Goal: Task Accomplishment & Management: Use online tool/utility

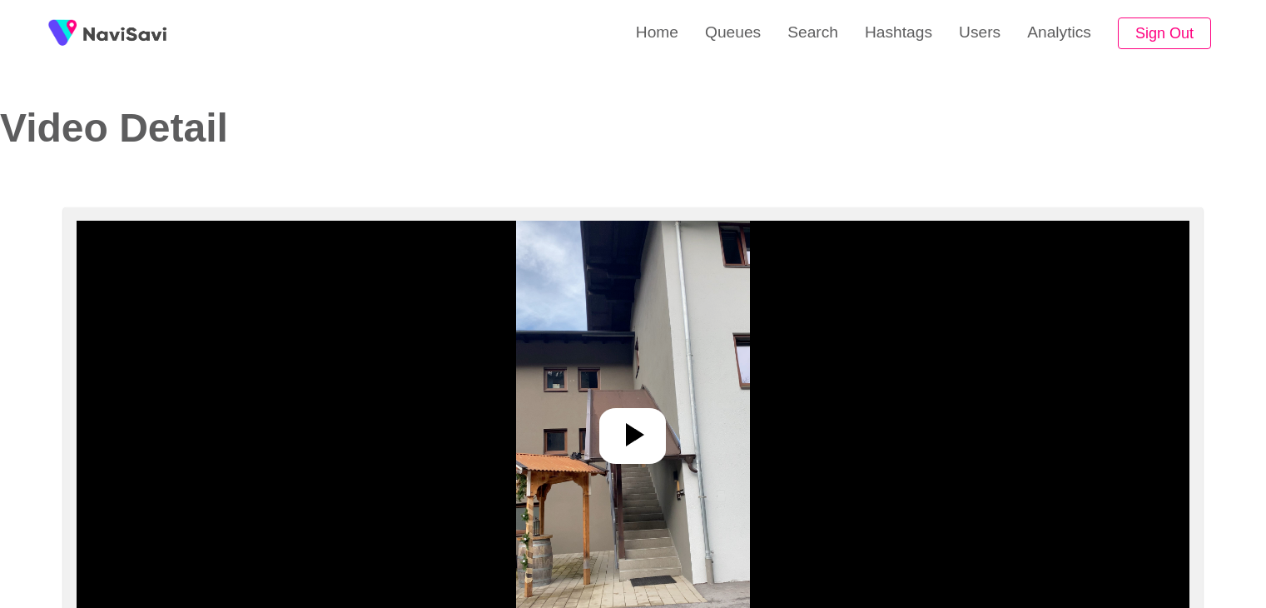
select select "**********"
select select "**"
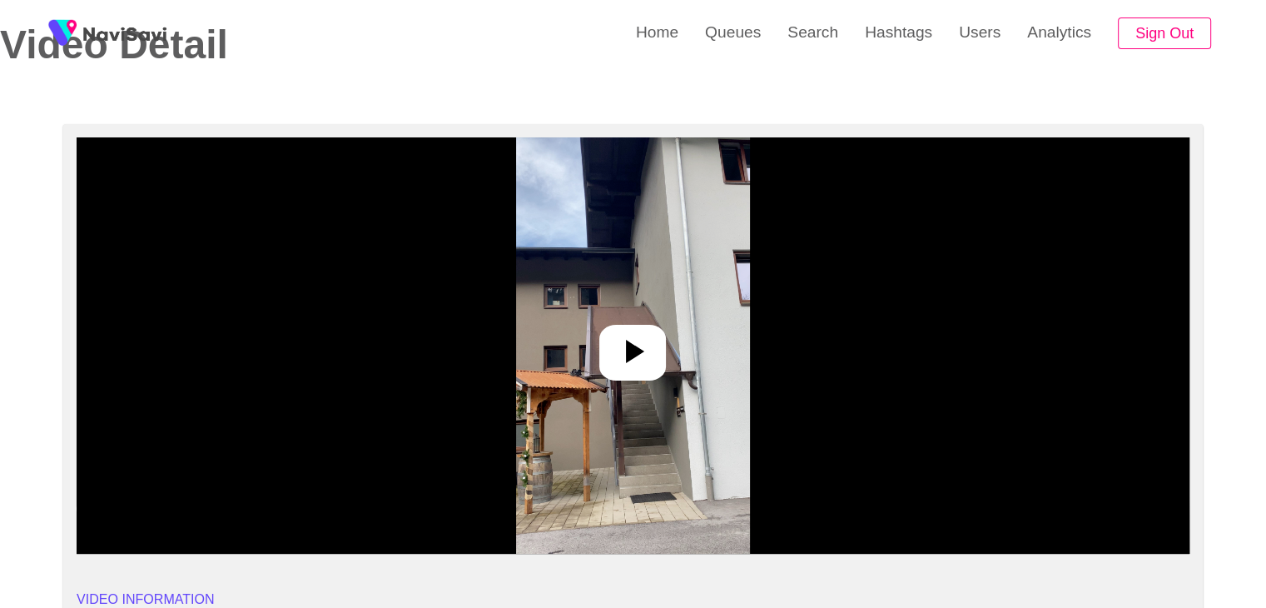
click at [646, 323] on img at bounding box center [633, 345] width 234 height 416
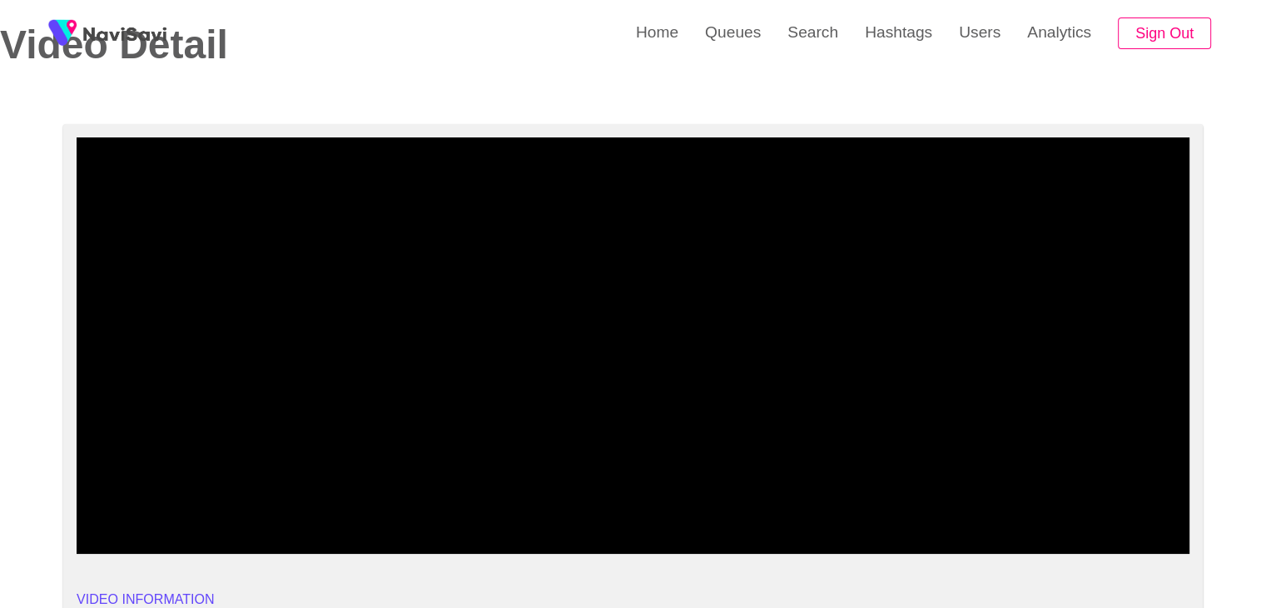
drag, startPoint x: 208, startPoint y: 504, endPoint x: 9, endPoint y: 497, distance: 199.1
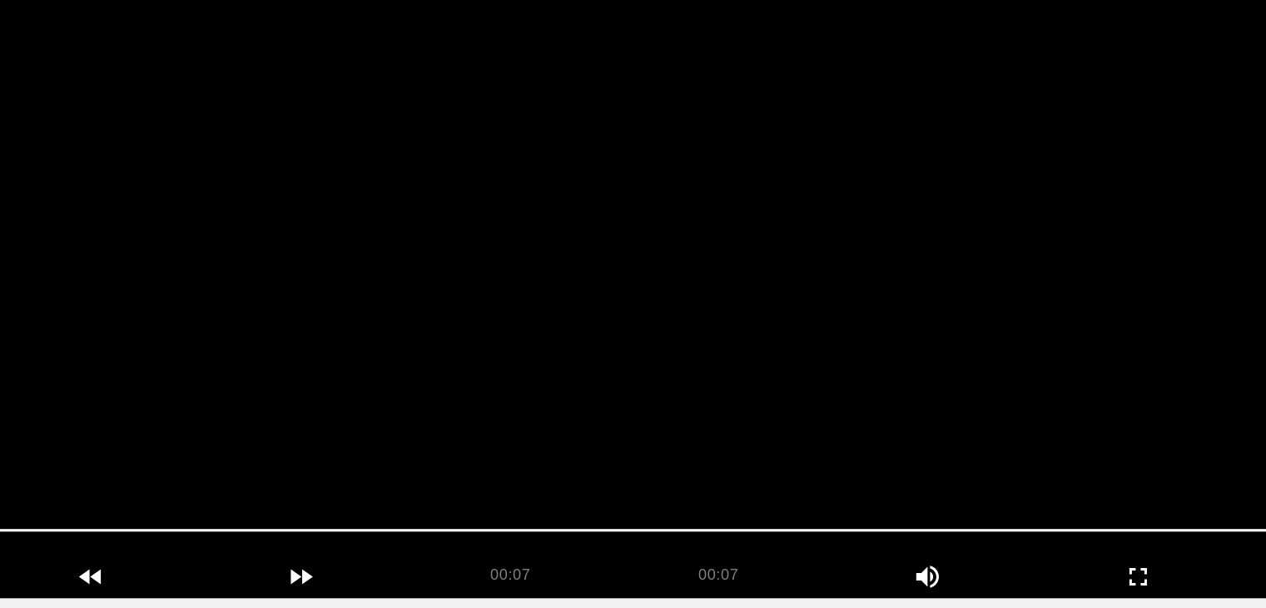
scroll to position [107, 0]
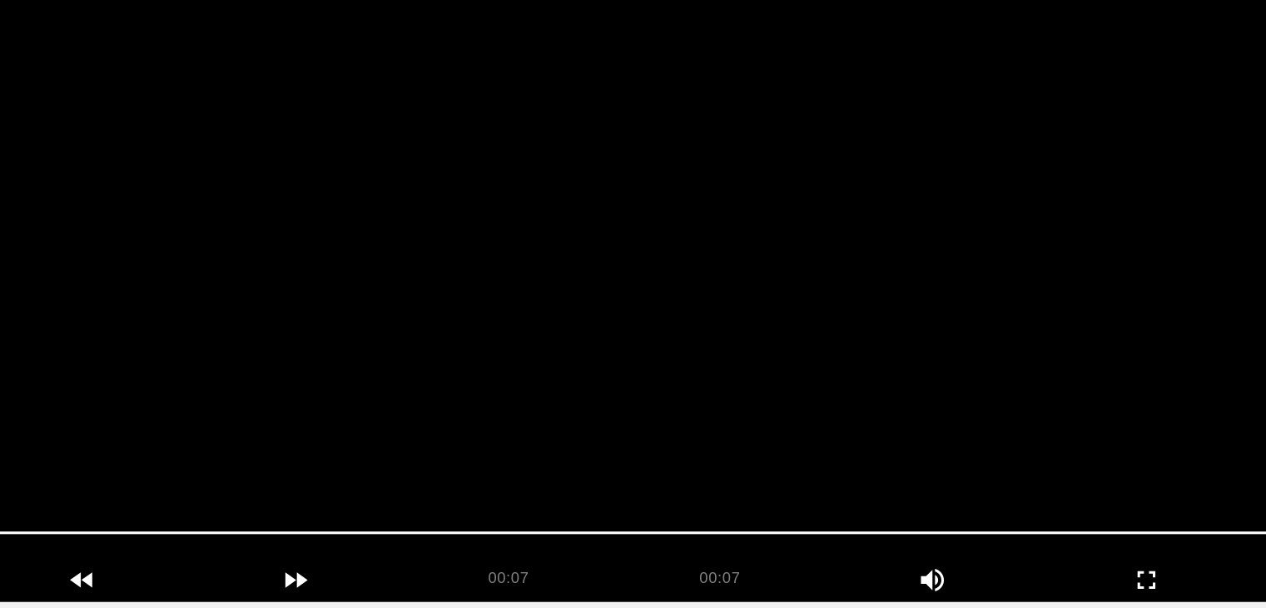
click at [668, 391] on video at bounding box center [633, 321] width 1113 height 416
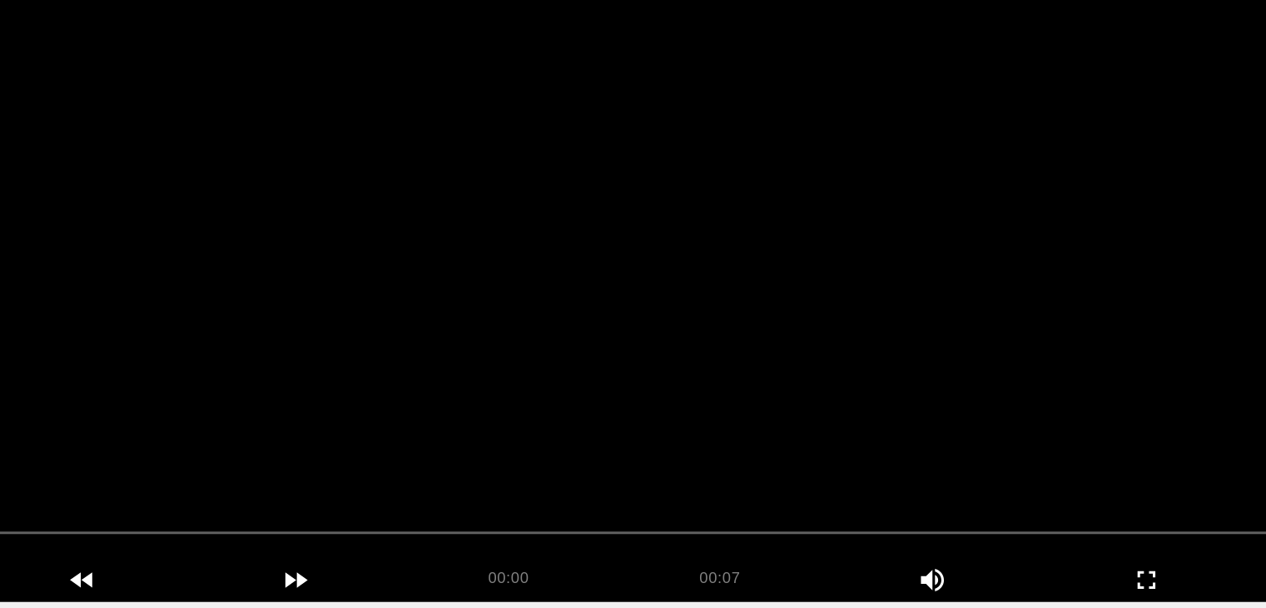
click at [668, 344] on video at bounding box center [633, 321] width 1113 height 416
click at [539, 400] on video at bounding box center [633, 321] width 1113 height 416
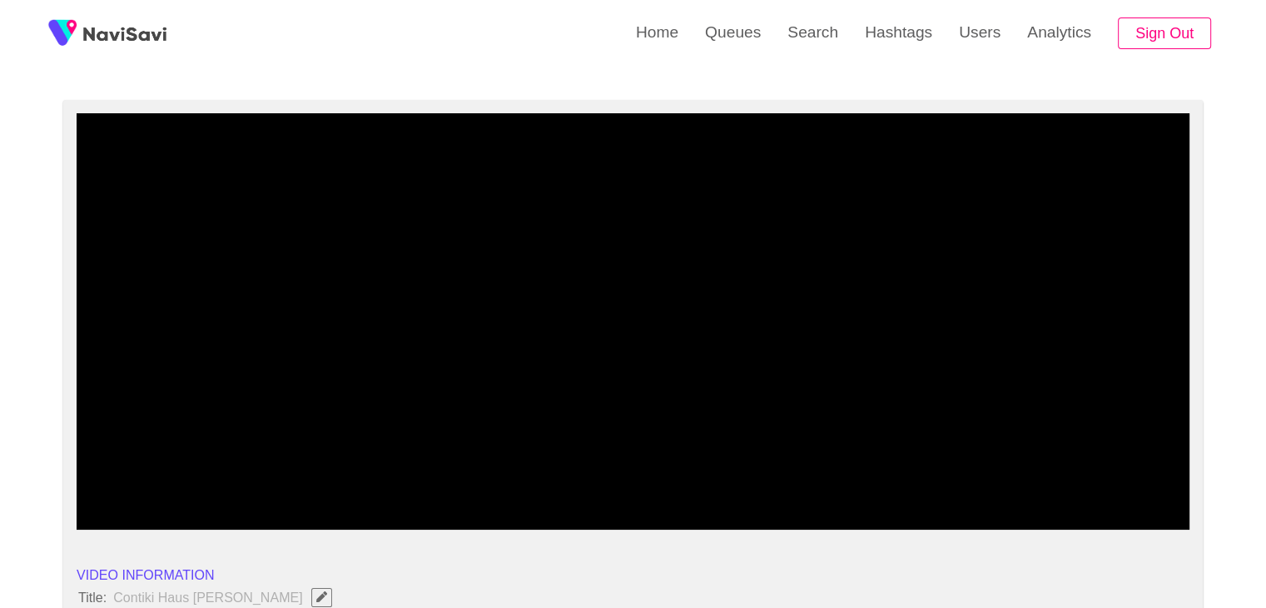
drag, startPoint x: 46, startPoint y: 499, endPoint x: 7, endPoint y: 491, distance: 39.8
click at [463, 420] on video at bounding box center [633, 321] width 1113 height 416
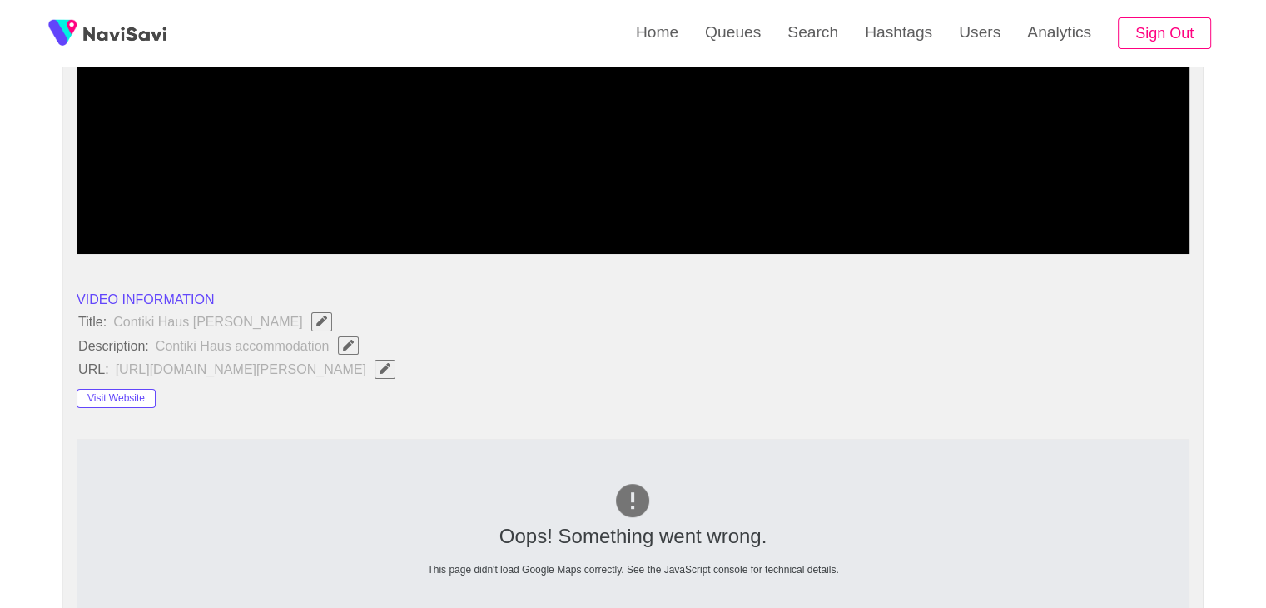
scroll to position [440, 0]
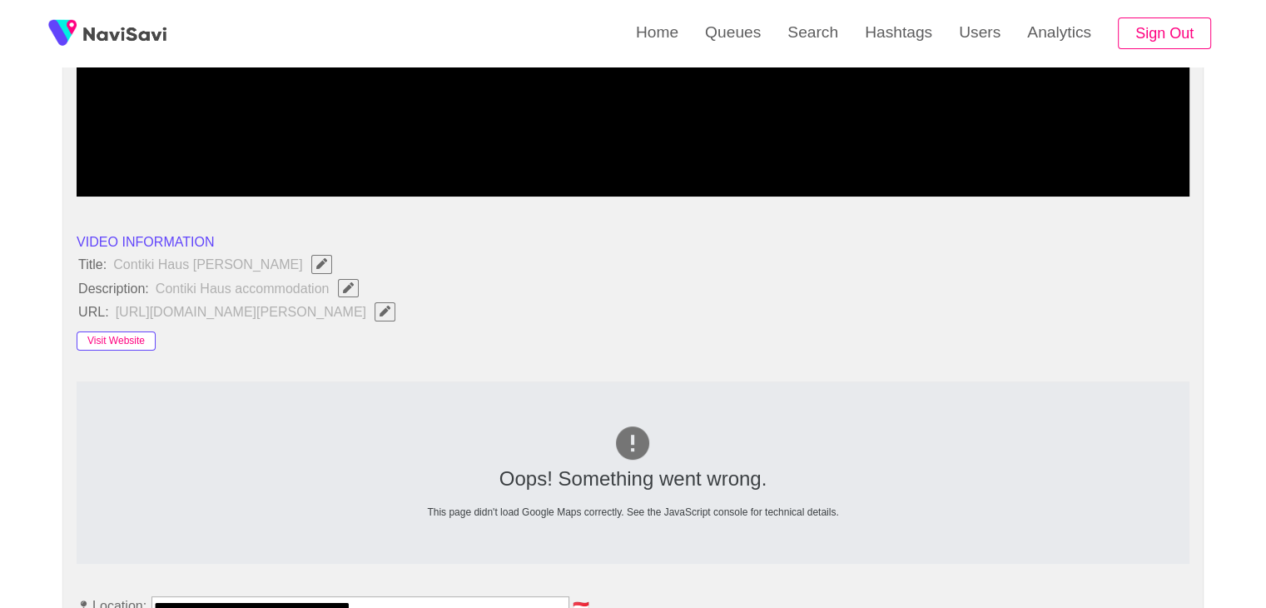
click at [102, 336] on button "Visit Website" at bounding box center [116, 341] width 79 height 20
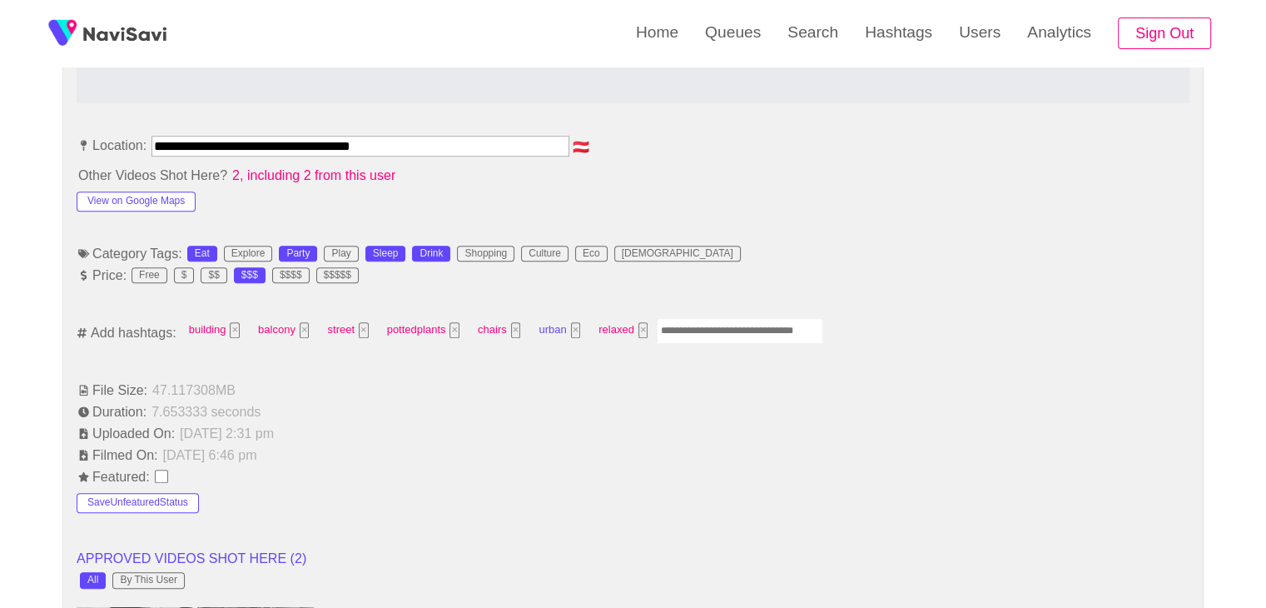
scroll to position [940, 0]
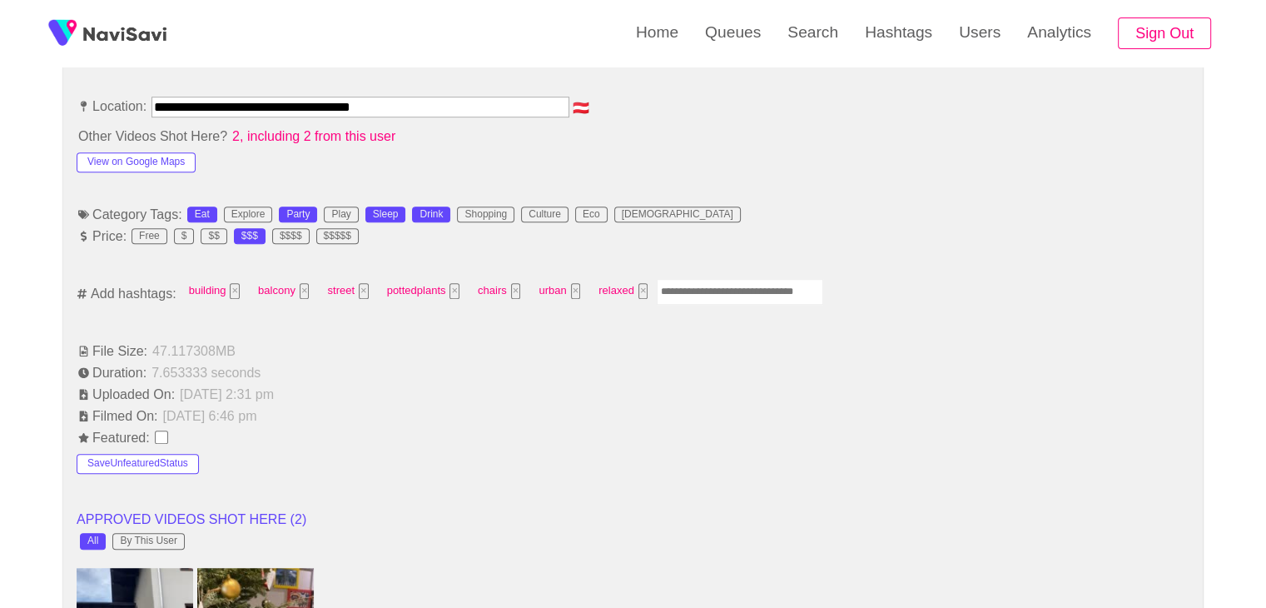
click at [723, 287] on input "Enter tag here and press return" at bounding box center [740, 292] width 166 height 26
type input "*********"
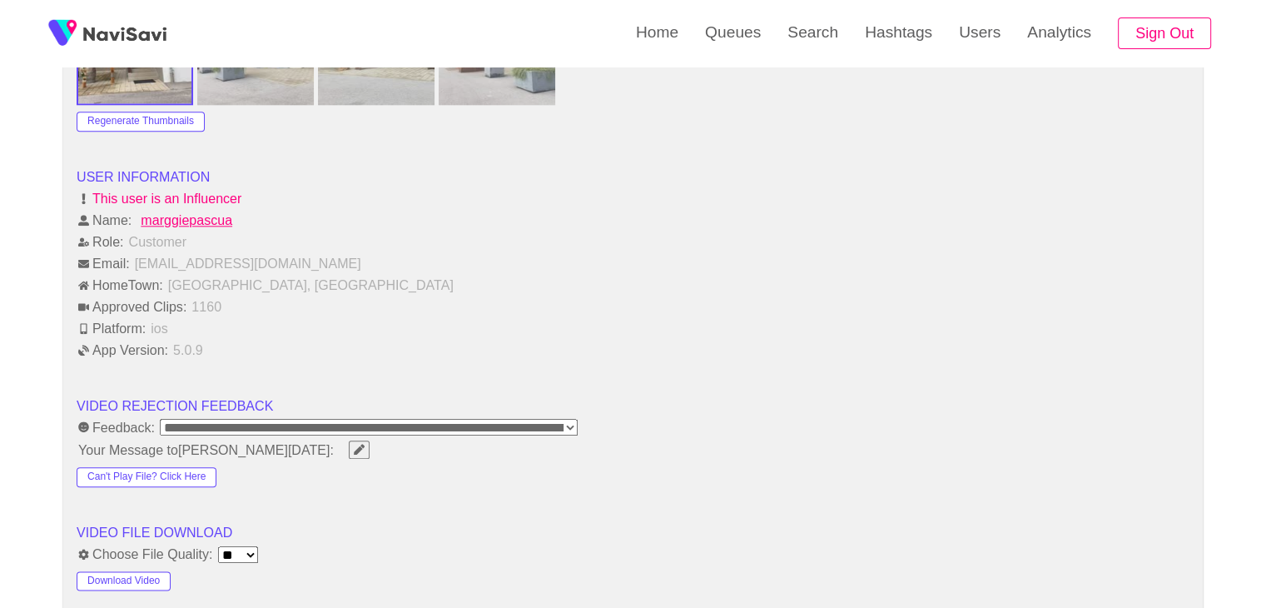
scroll to position [2022, 0]
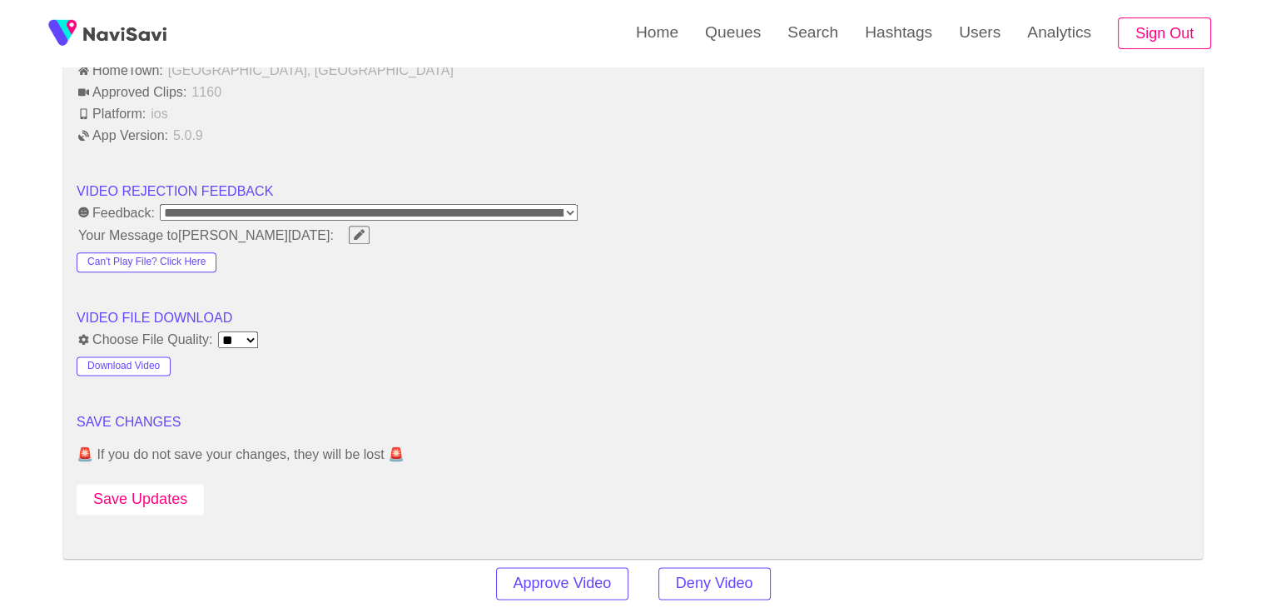
click at [161, 484] on button "Save Updates" at bounding box center [140, 499] width 127 height 31
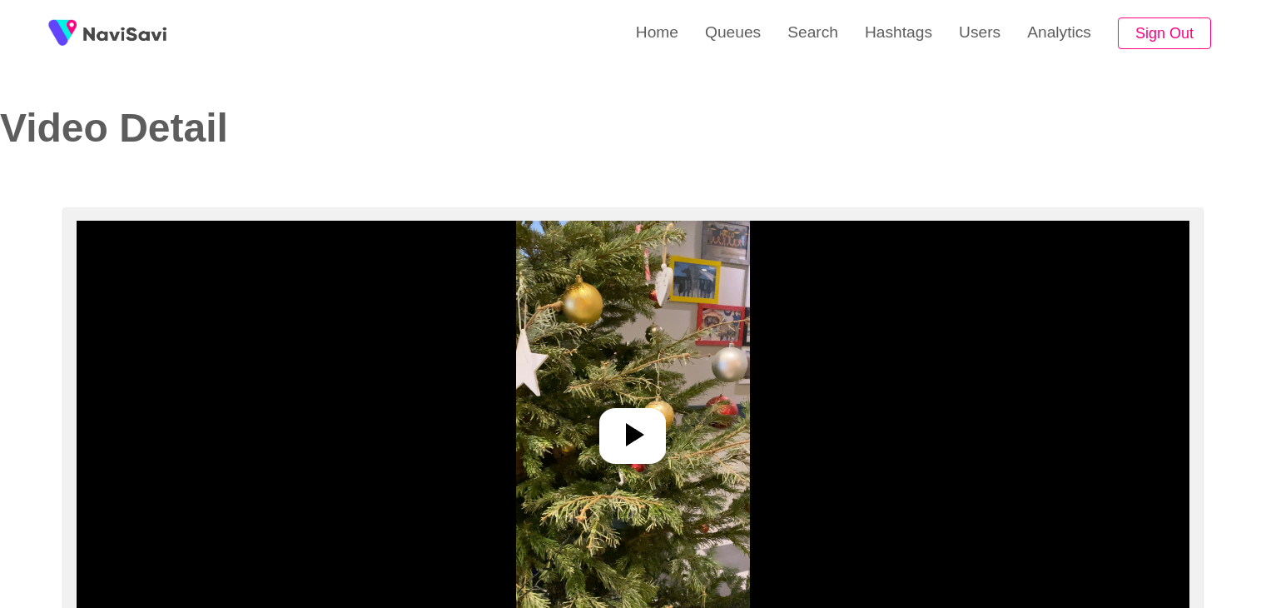
select select "**********"
select select "**"
click at [666, 415] on img at bounding box center [633, 429] width 234 height 416
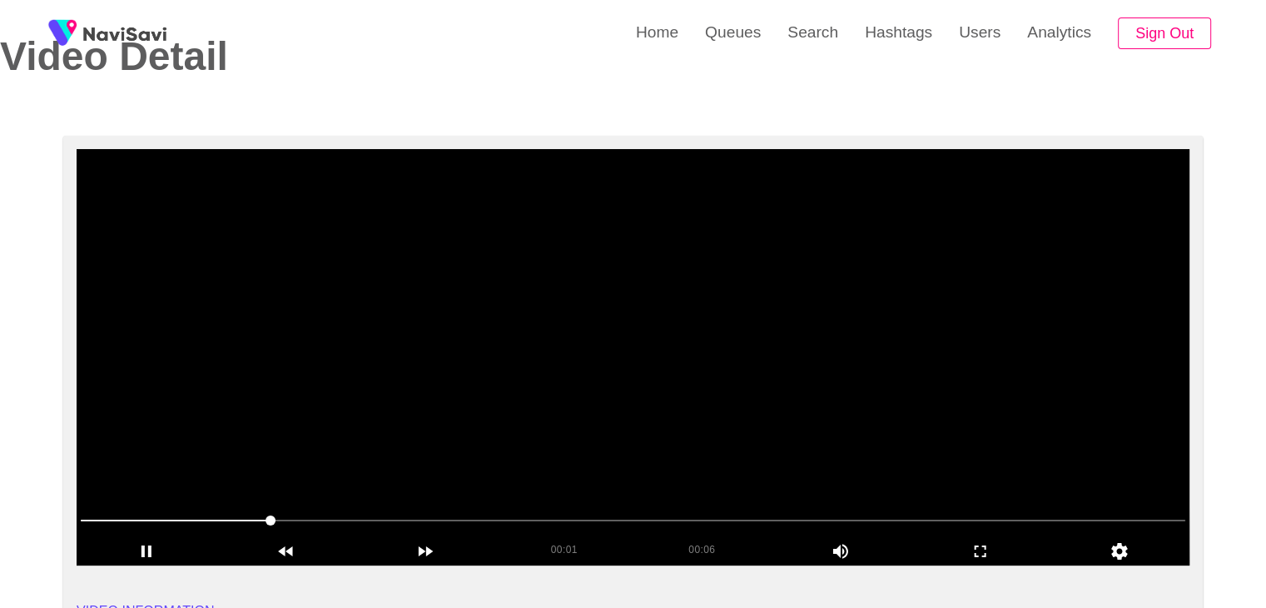
scroll to position [83, 0]
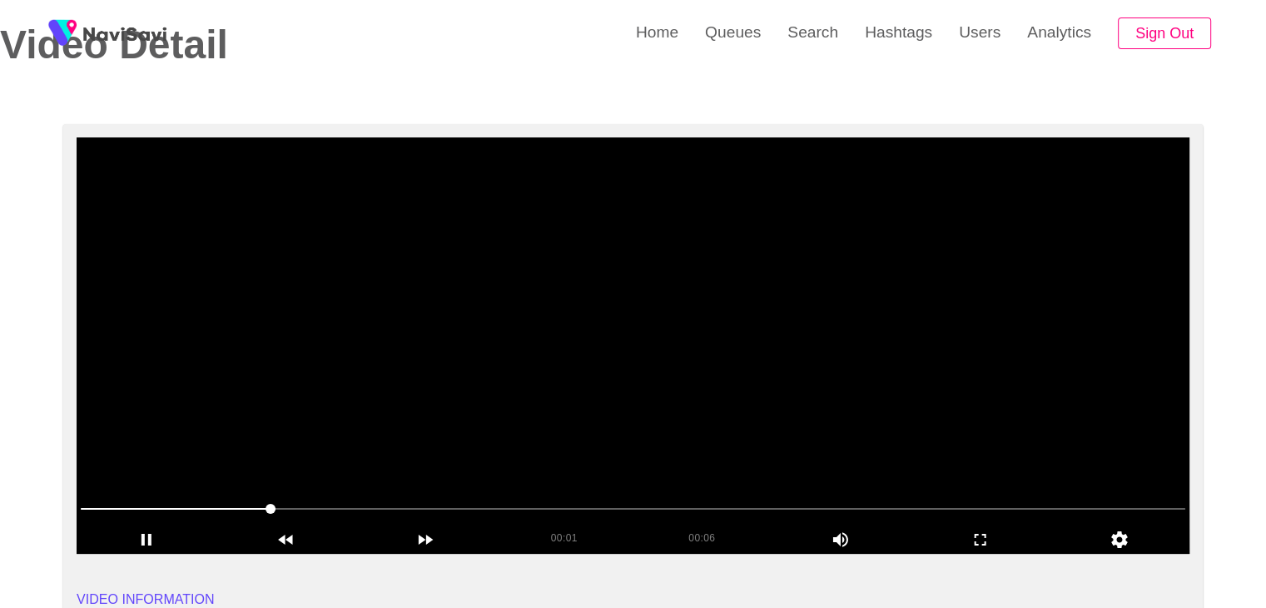
click at [697, 311] on video at bounding box center [633, 345] width 1113 height 416
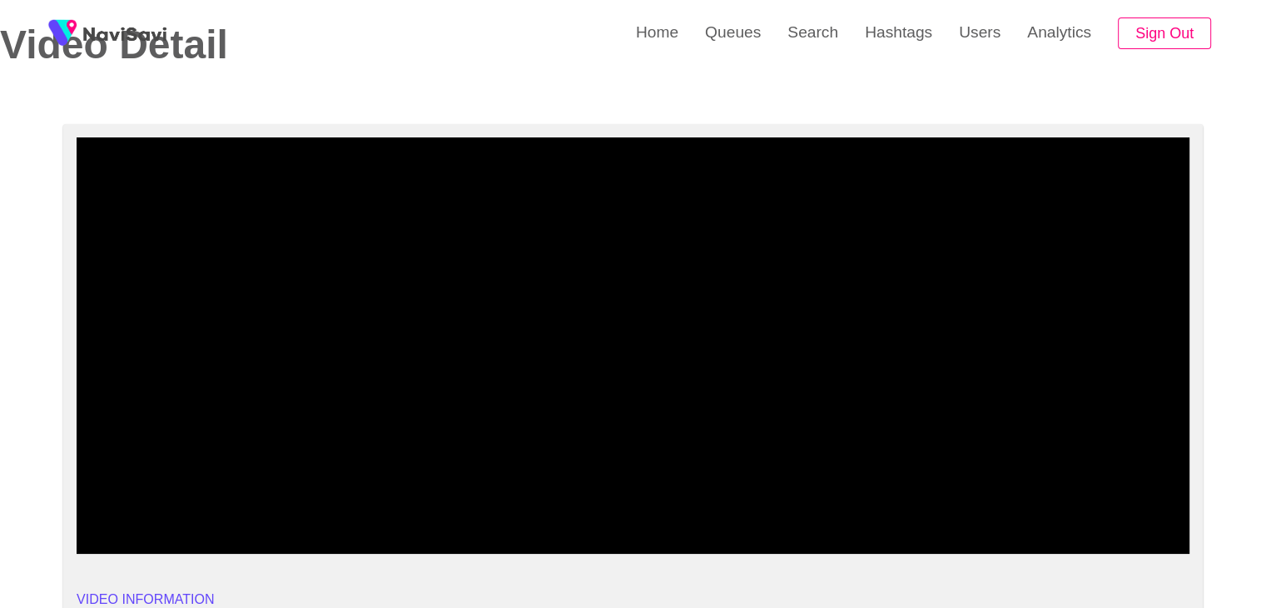
drag, startPoint x: 73, startPoint y: 500, endPoint x: 2, endPoint y: 493, distance: 72.0
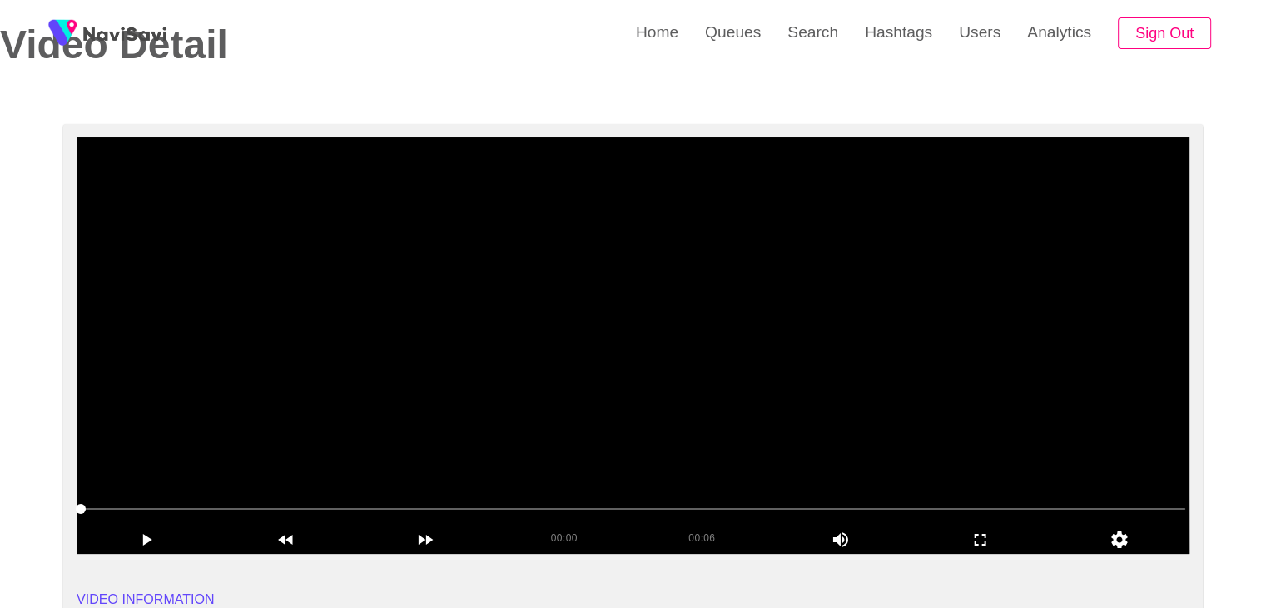
click at [547, 353] on video at bounding box center [633, 345] width 1113 height 416
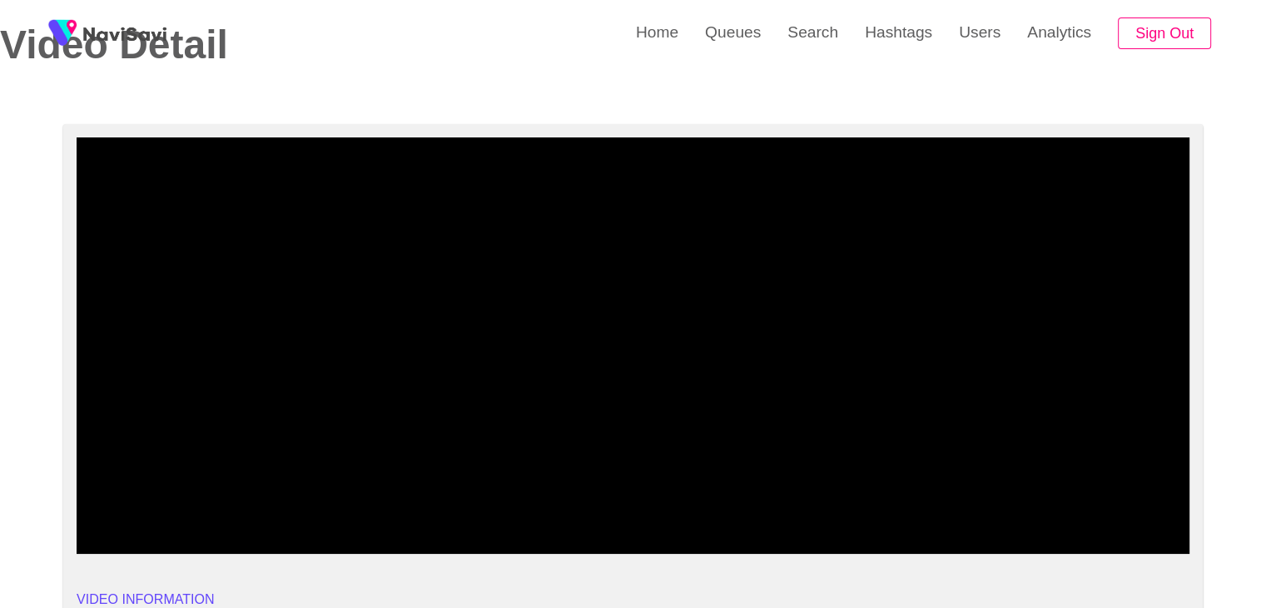
drag, startPoint x: 31, startPoint y: 505, endPoint x: 0, endPoint y: 504, distance: 30.8
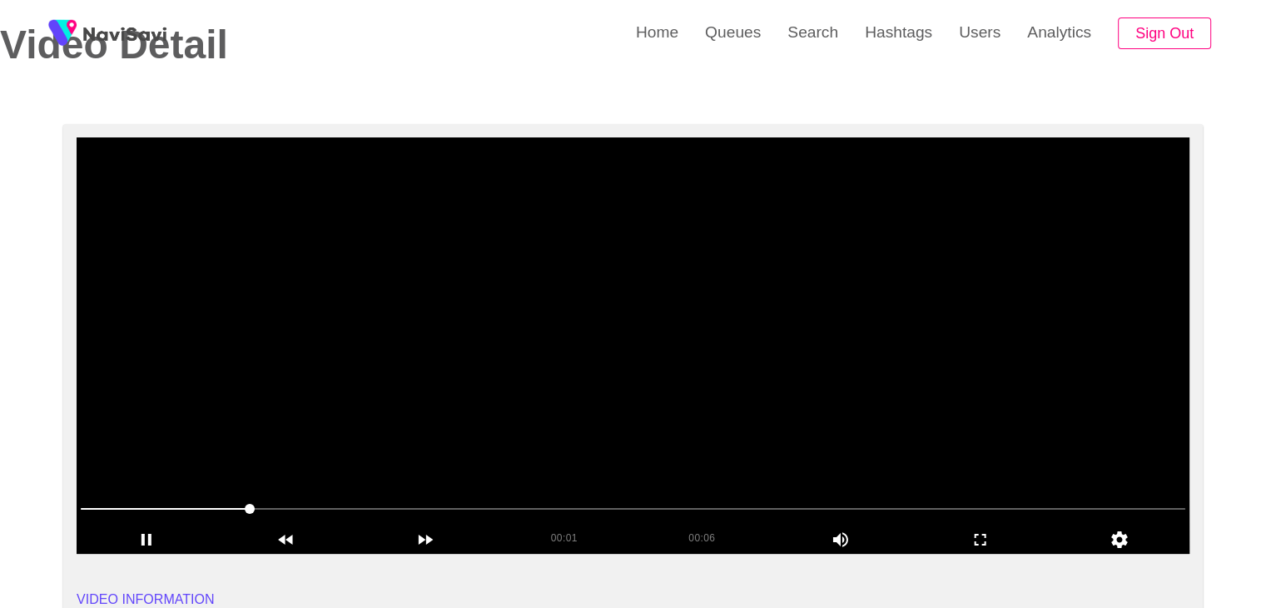
drag, startPoint x: 100, startPoint y: 499, endPoint x: 173, endPoint y: 474, distance: 77.1
click at [678, 423] on video at bounding box center [633, 345] width 1113 height 416
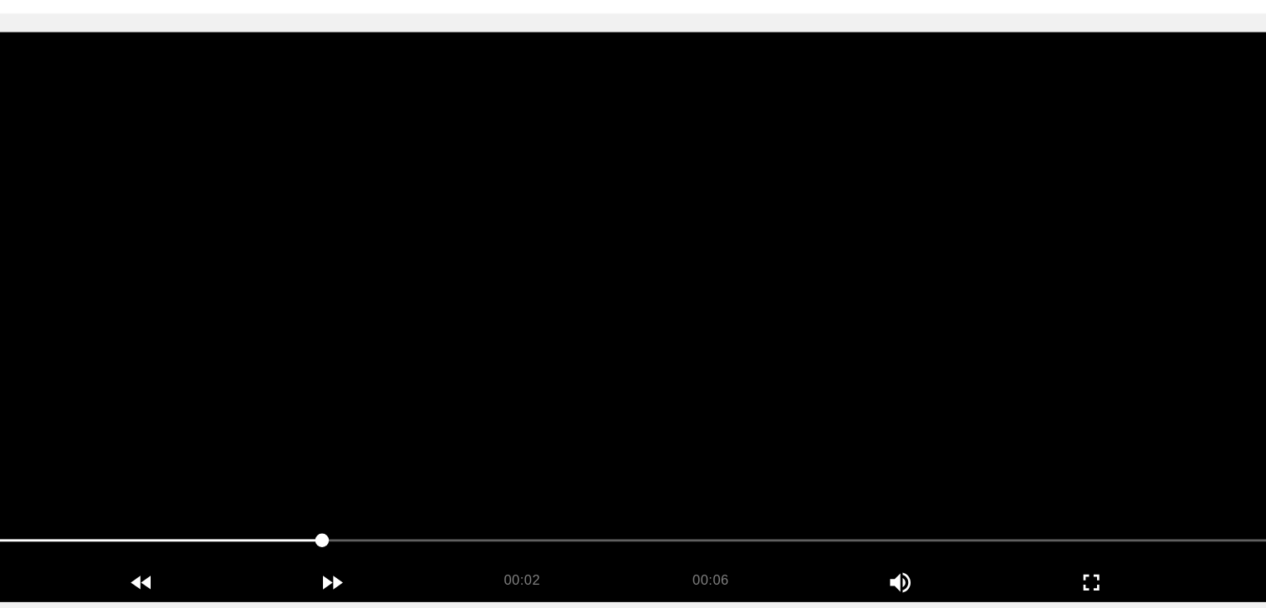
drag, startPoint x: 289, startPoint y: 514, endPoint x: 182, endPoint y: 488, distance: 109.6
click at [182, 489] on div at bounding box center [633, 510] width 1118 height 42
click at [762, 429] on video at bounding box center [633, 345] width 1113 height 416
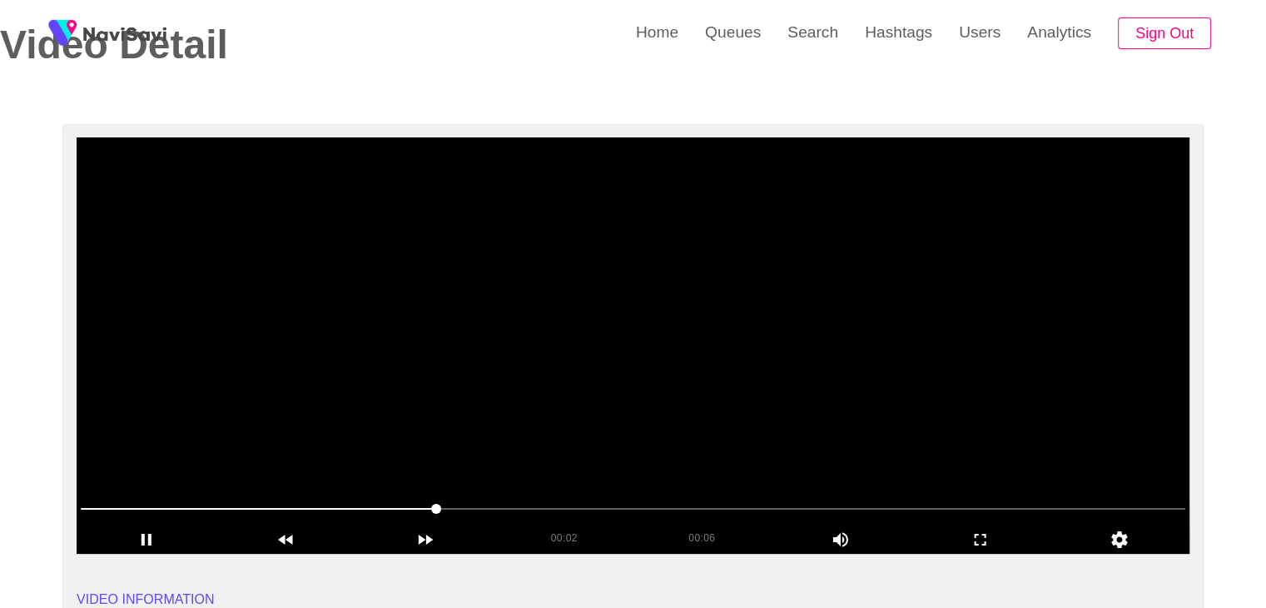
click at [77, 504] on div at bounding box center [633, 510] width 1118 height 42
click at [670, 404] on video at bounding box center [633, 345] width 1113 height 416
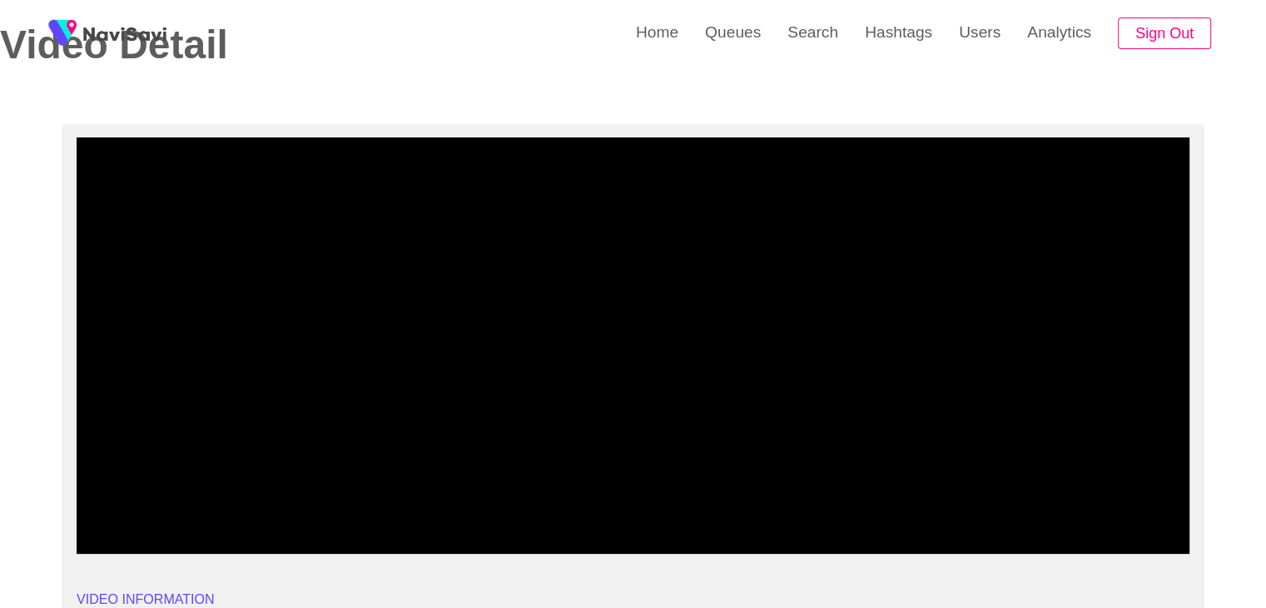
click at [180, 509] on span at bounding box center [633, 508] width 1105 height 27
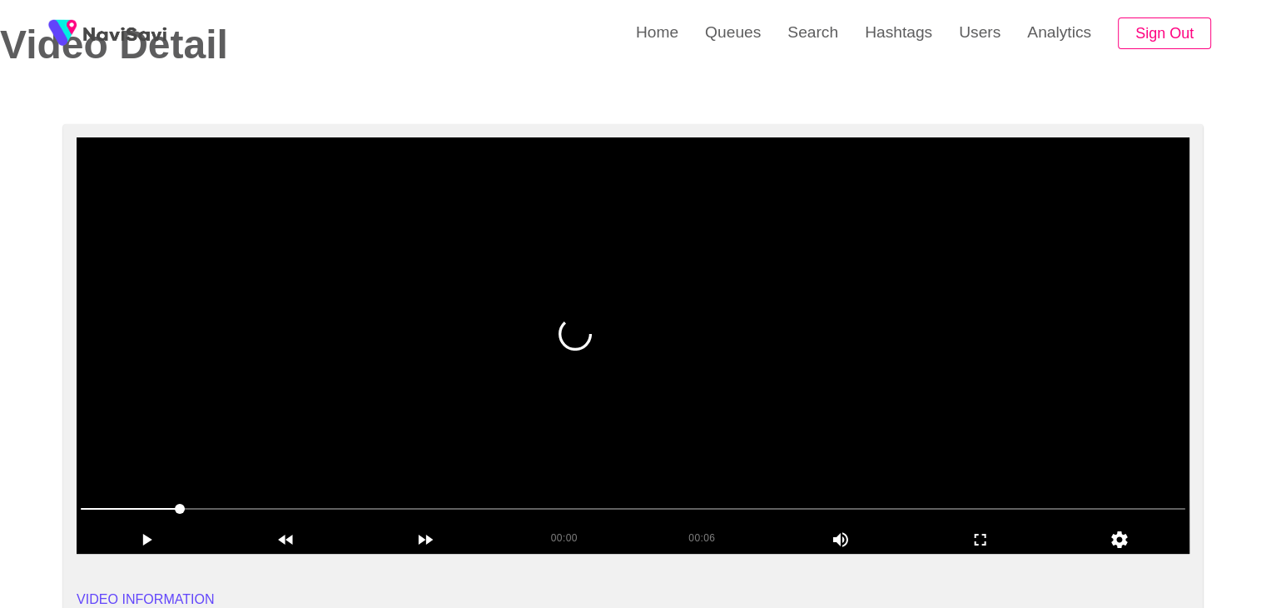
click at [617, 425] on video at bounding box center [633, 345] width 1113 height 416
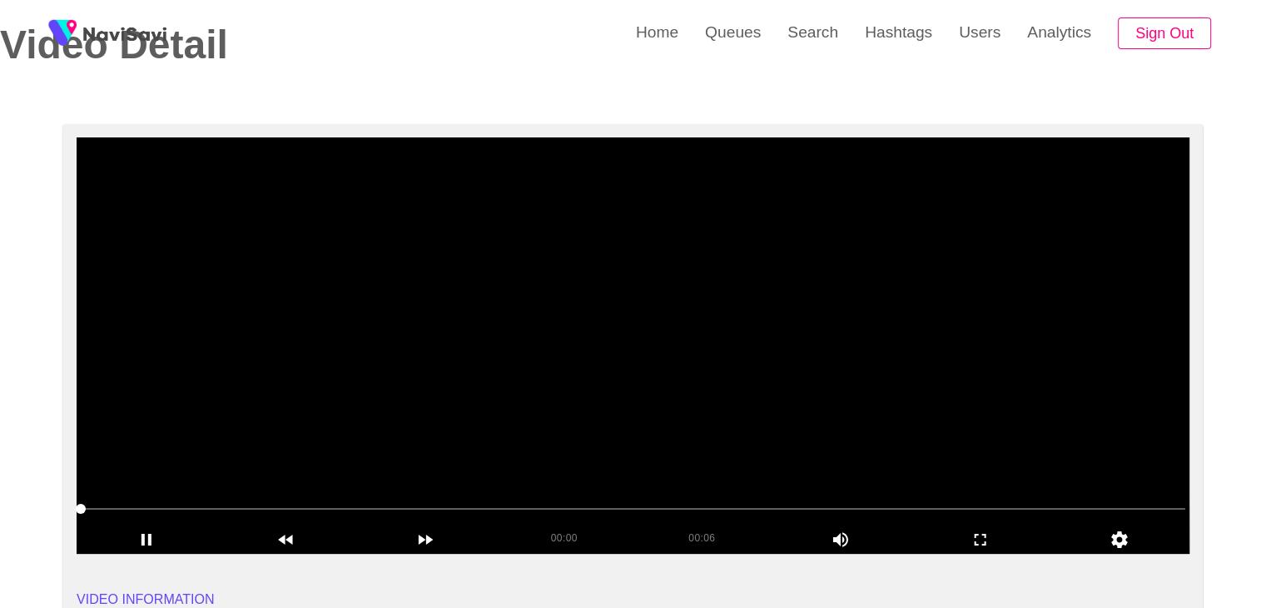
click at [601, 430] on video at bounding box center [633, 345] width 1113 height 416
click at [671, 417] on video at bounding box center [633, 345] width 1113 height 416
drag, startPoint x: 649, startPoint y: 395, endPoint x: 673, endPoint y: 386, distance: 25.8
click at [650, 395] on video at bounding box center [633, 345] width 1113 height 416
click at [676, 385] on video at bounding box center [633, 345] width 1113 height 416
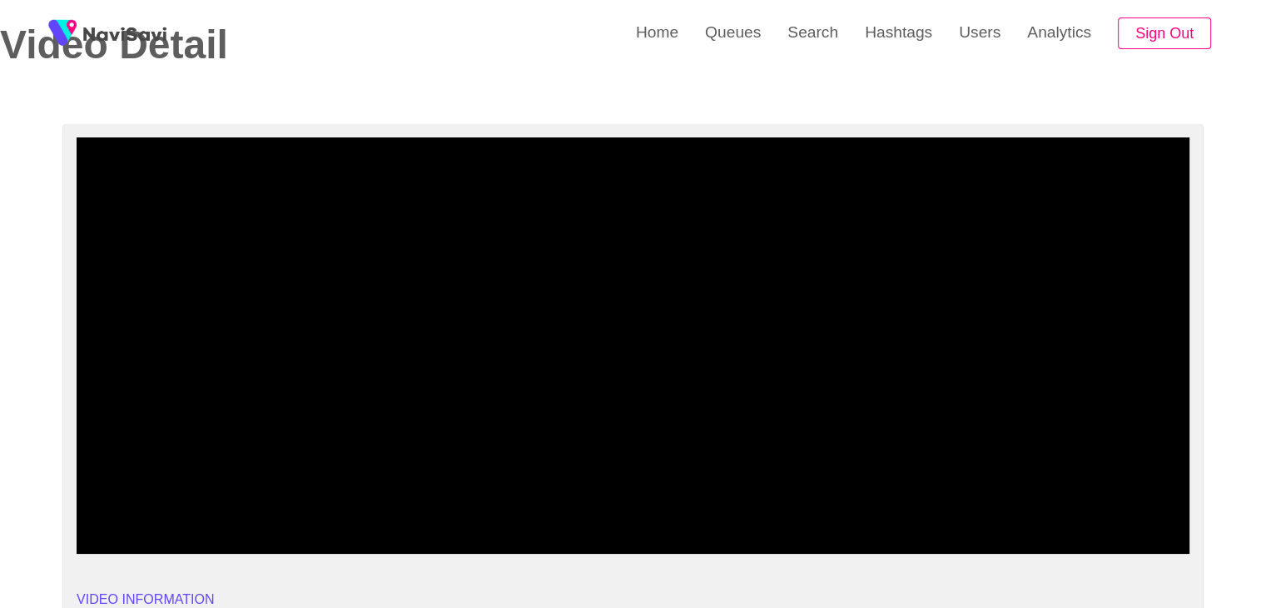
click at [1033, 498] on span at bounding box center [633, 508] width 1105 height 27
click at [1095, 498] on span at bounding box center [633, 508] width 1105 height 27
drag, startPoint x: 124, startPoint y: 500, endPoint x: 33, endPoint y: 497, distance: 90.8
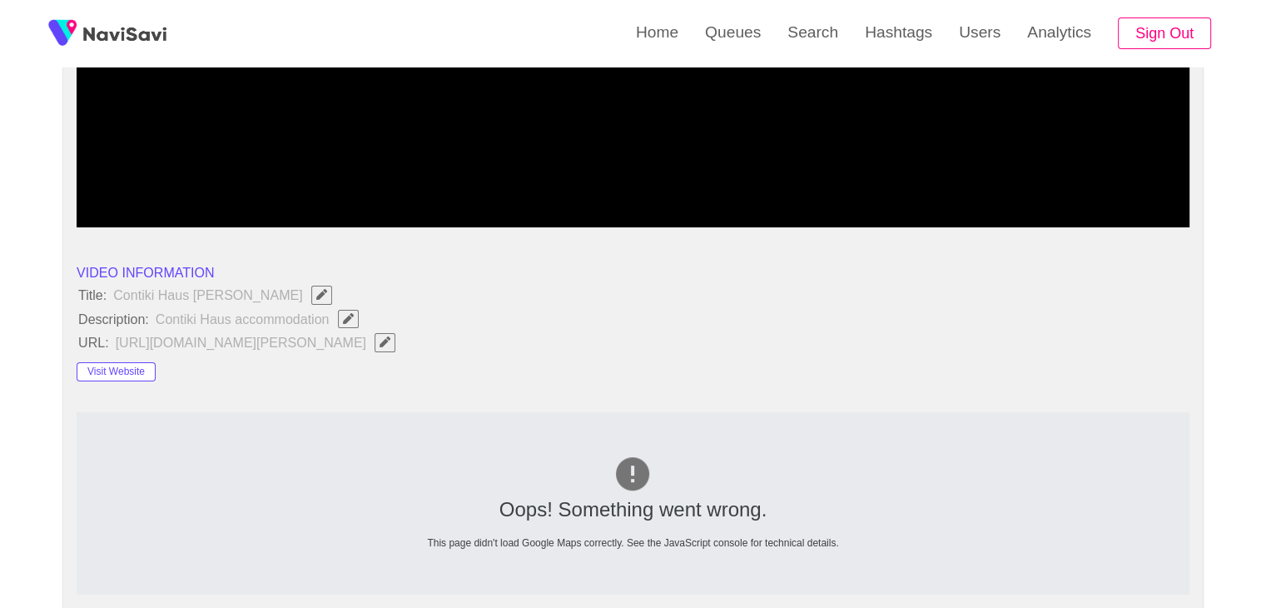
scroll to position [416, 0]
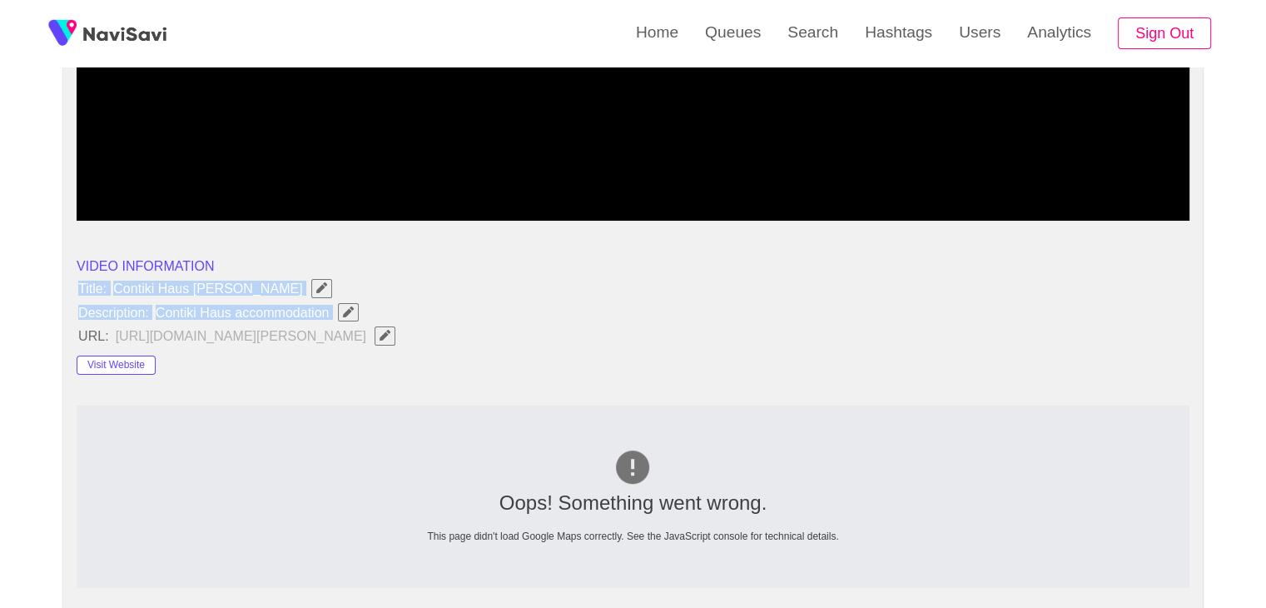
drag, startPoint x: 73, startPoint y: 284, endPoint x: 354, endPoint y: 320, distance: 282.9
copy ul "Title: Contiki Haus Schöneck Description: Contiki Haus accommodation"
click at [344, 312] on icon "Edit Field" at bounding box center [347, 311] width 11 height 11
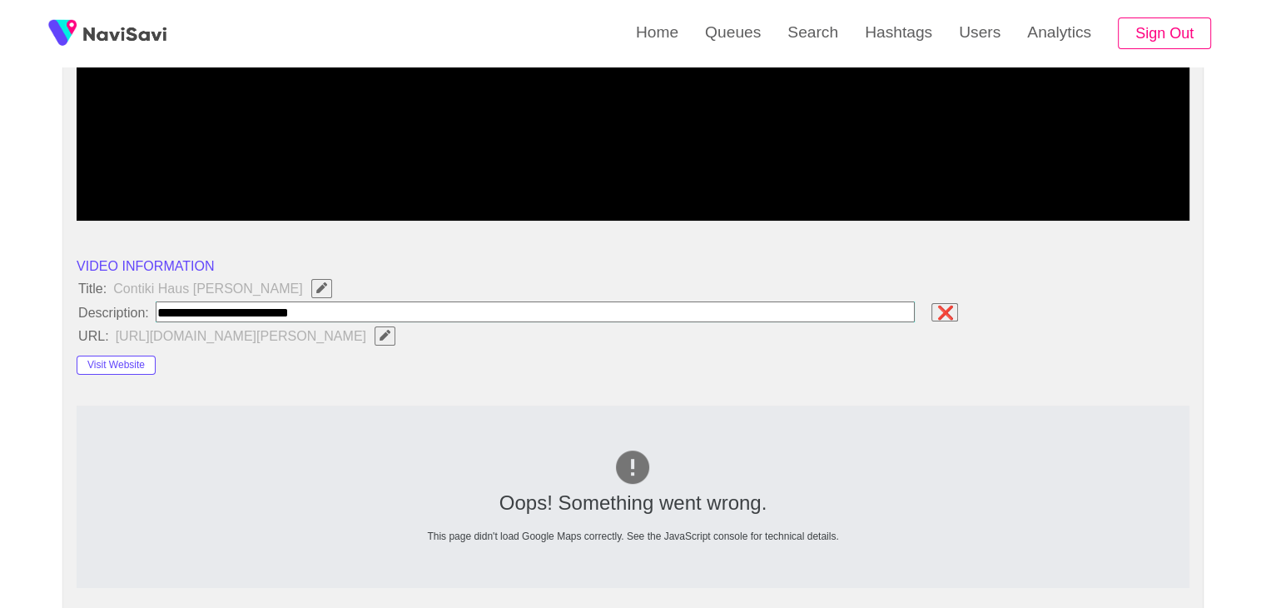
type input "**********"
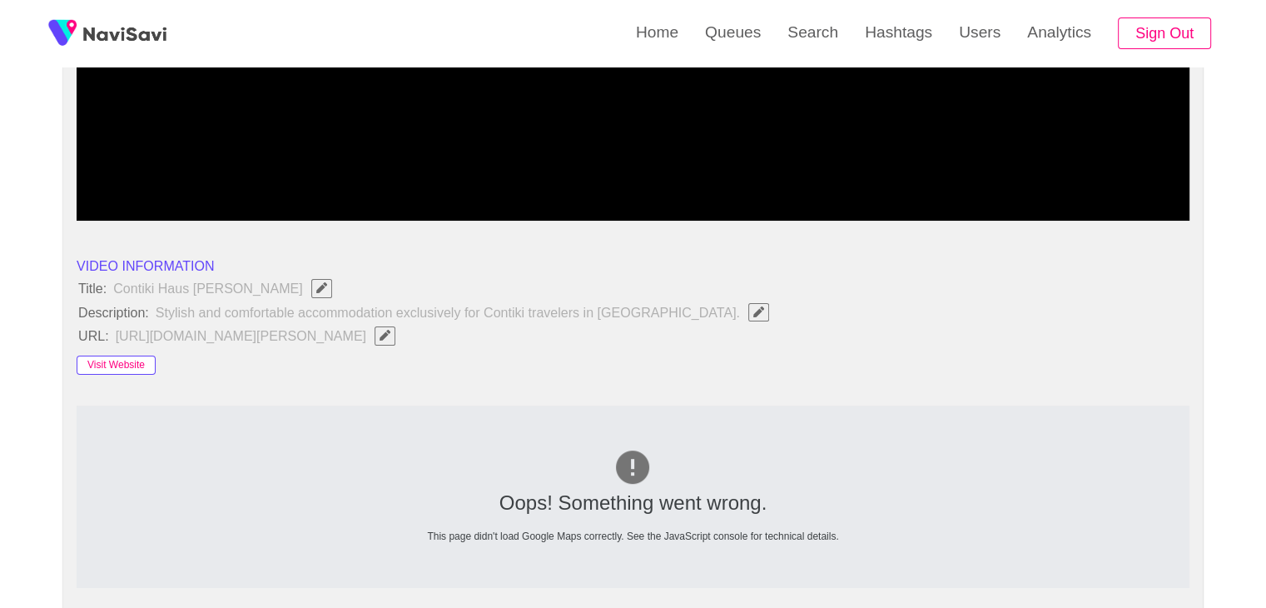
click at [136, 367] on button "Visit Website" at bounding box center [116, 365] width 79 height 20
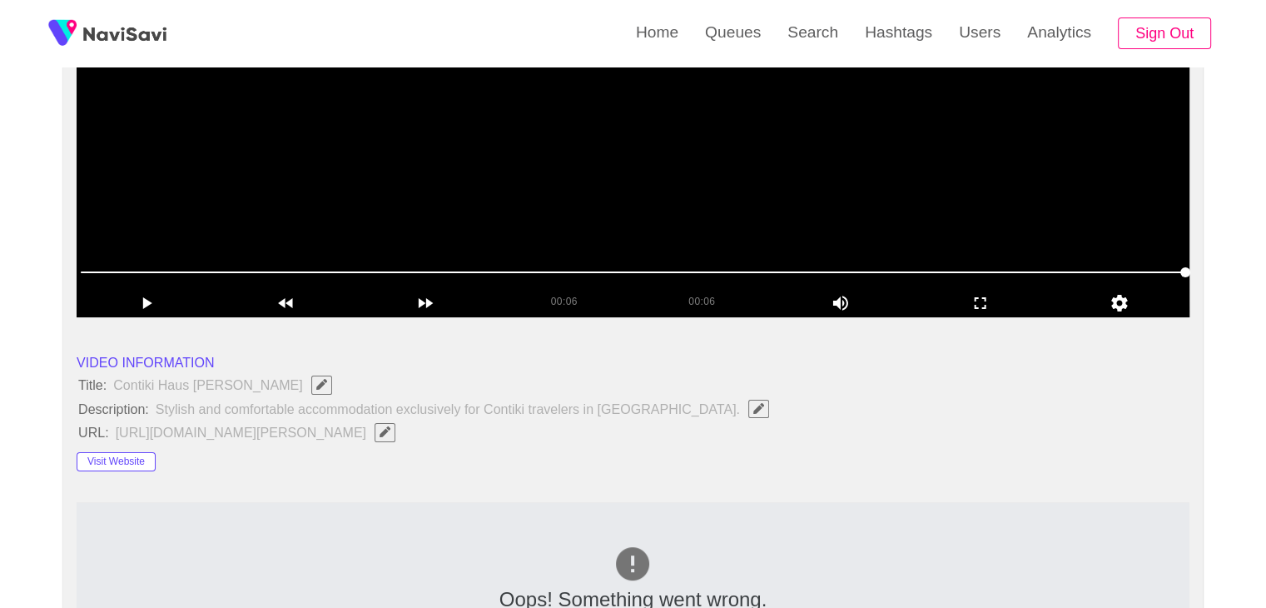
scroll to position [83, 0]
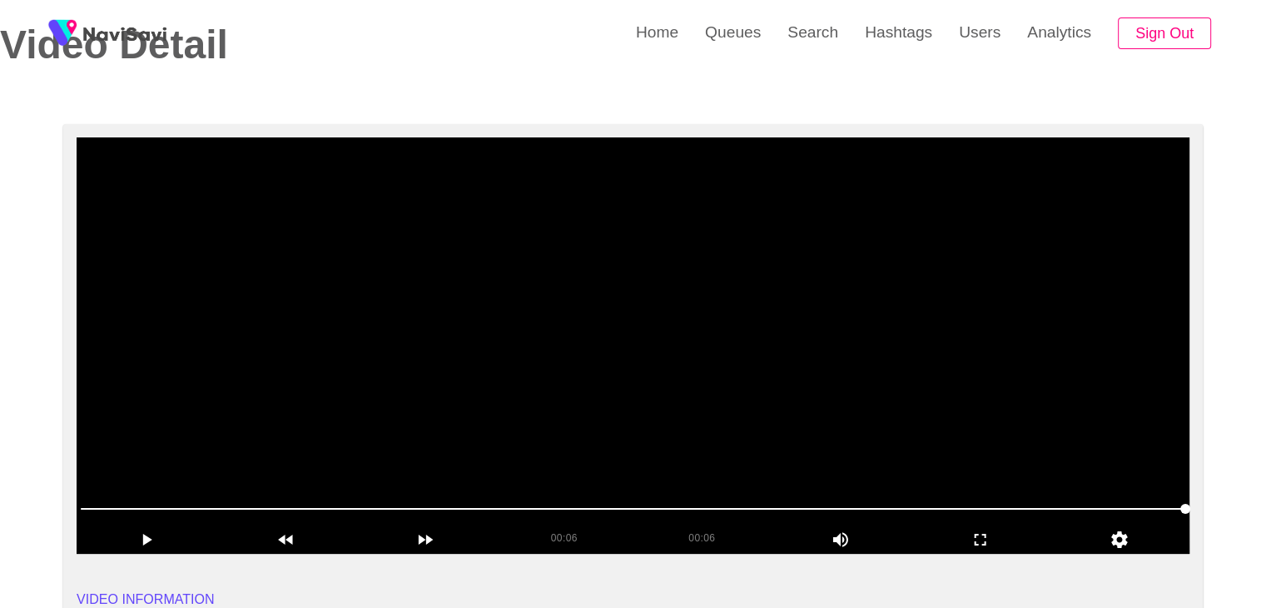
click at [669, 380] on video at bounding box center [633, 345] width 1113 height 416
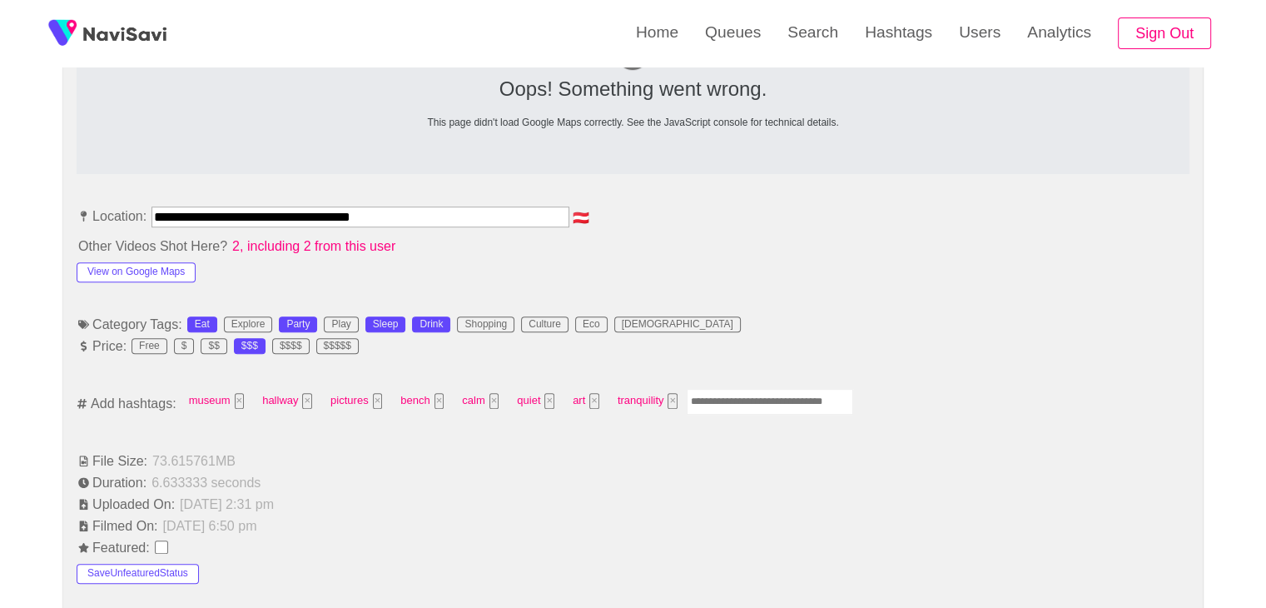
scroll to position [832, 0]
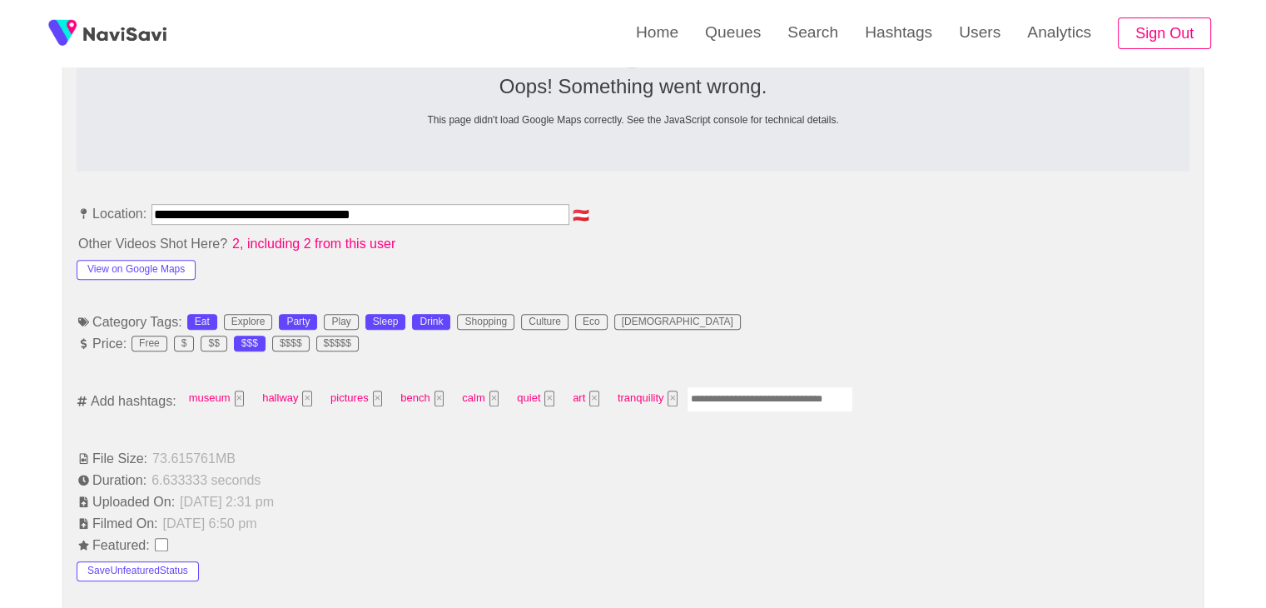
click at [722, 390] on input "Enter tag here and press return" at bounding box center [770, 399] width 166 height 26
type input "*********"
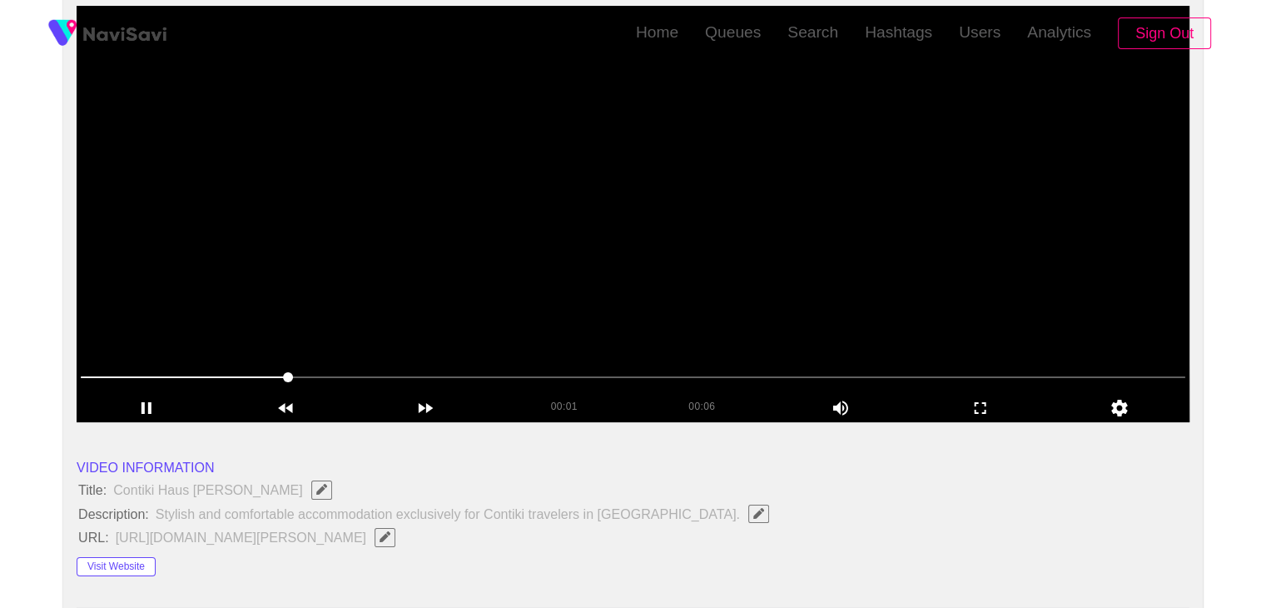
scroll to position [0, 0]
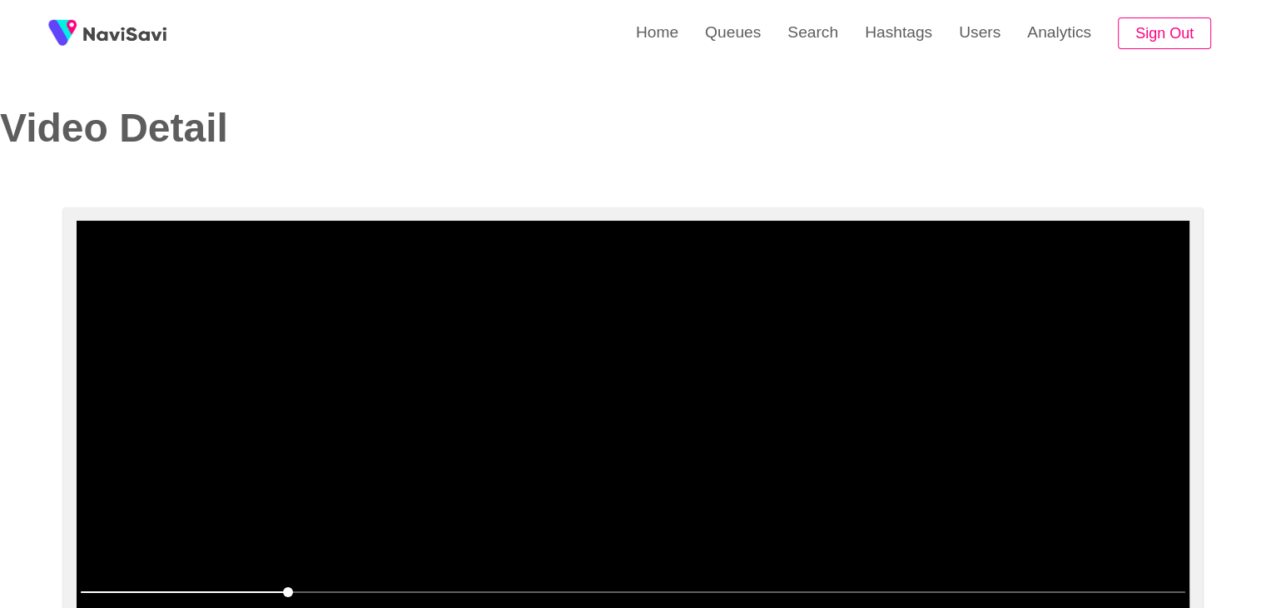
click at [687, 441] on video at bounding box center [633, 429] width 1113 height 416
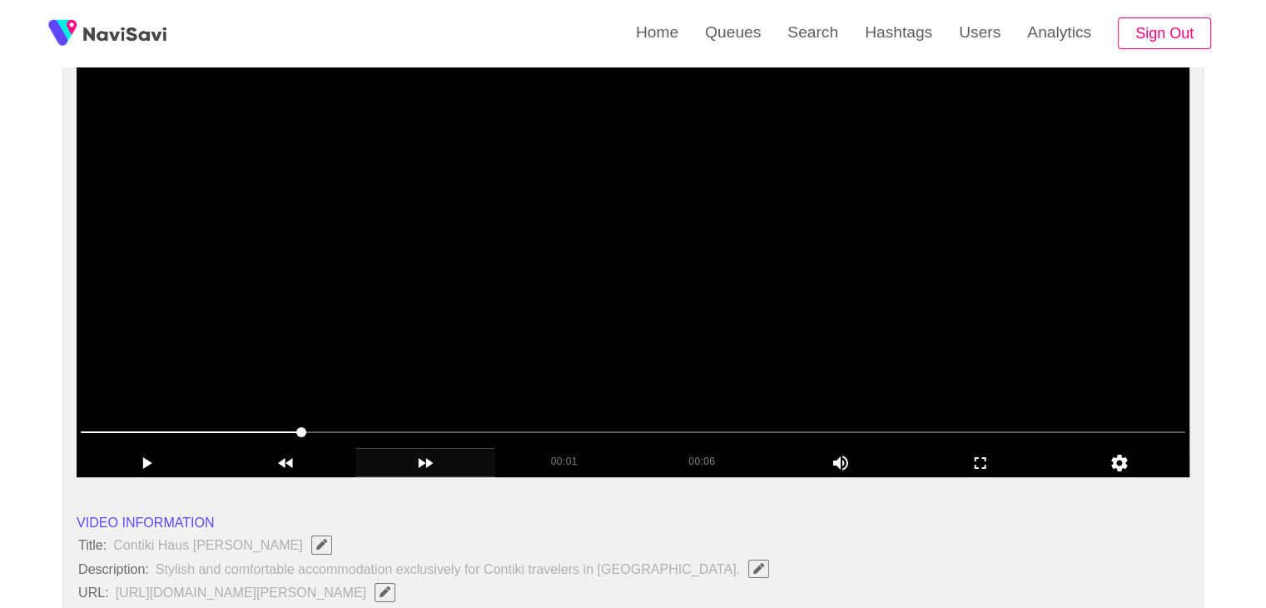
scroll to position [166, 0]
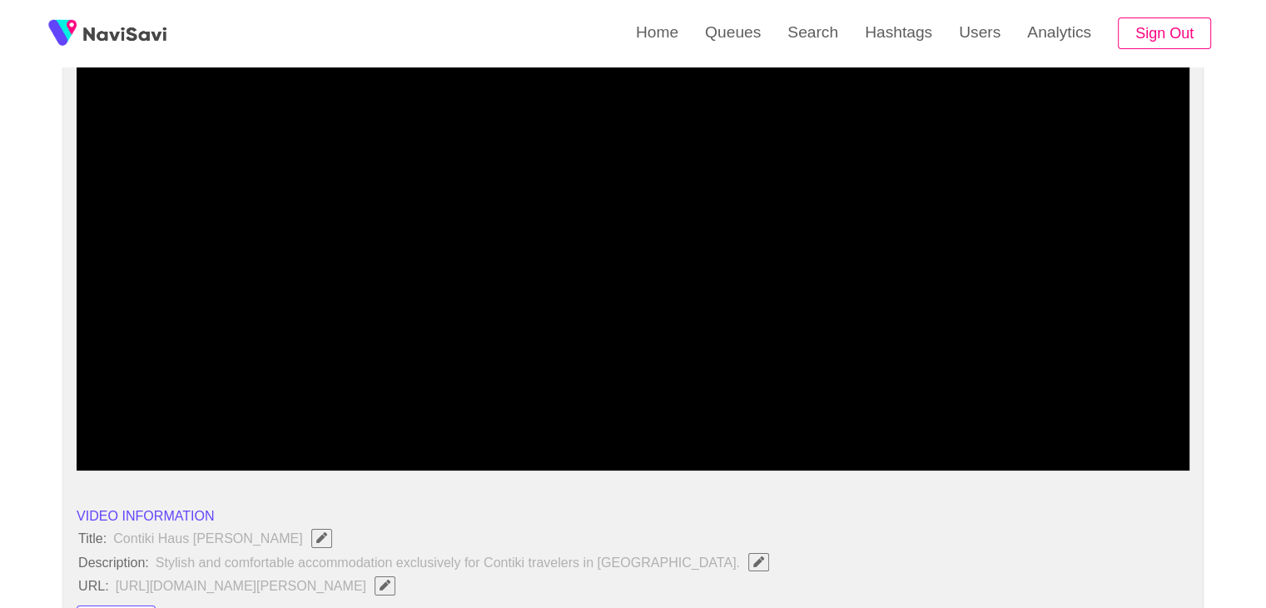
drag, startPoint x: 273, startPoint y: 422, endPoint x: 60, endPoint y: 417, distance: 213.2
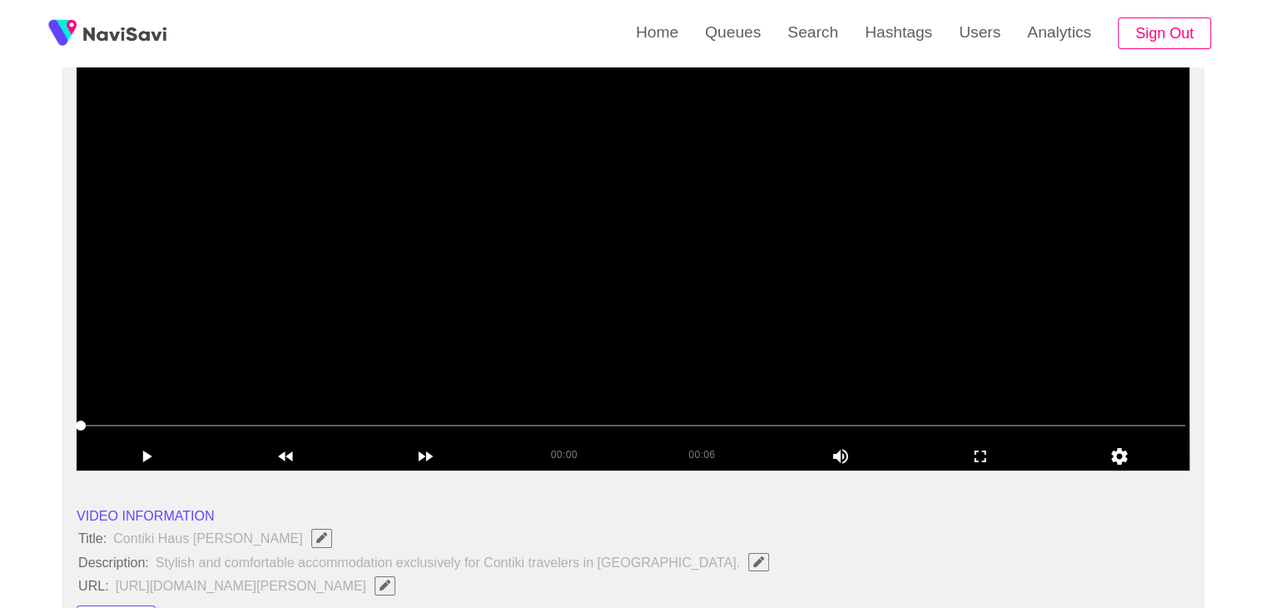
click at [430, 350] on video at bounding box center [633, 262] width 1113 height 416
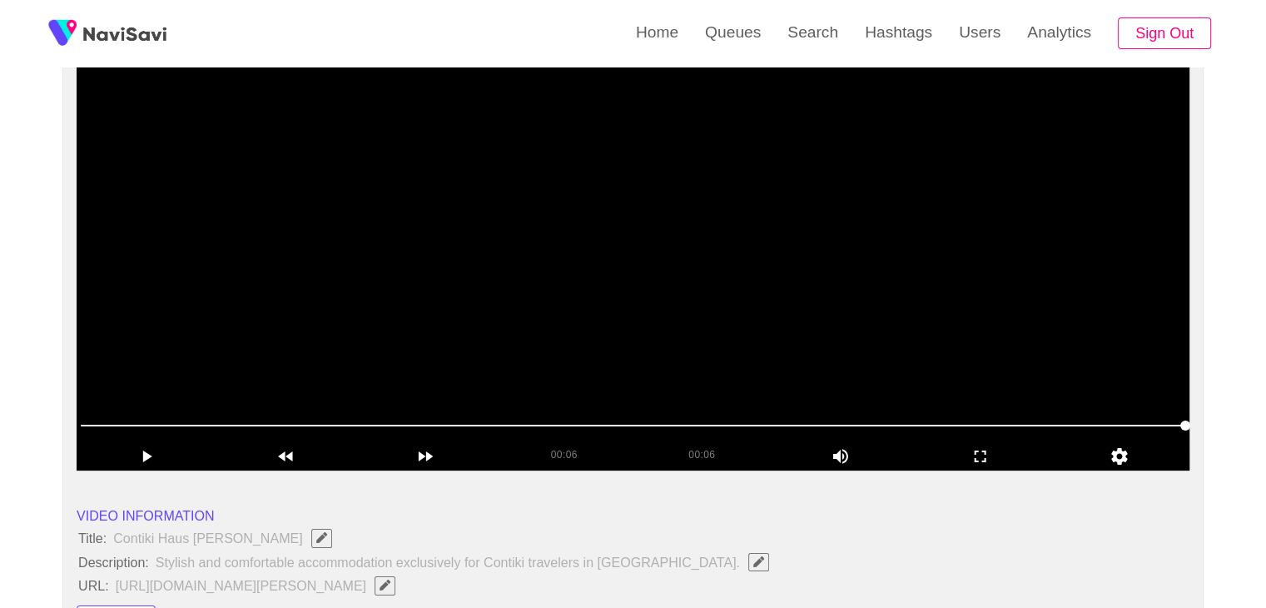
click at [348, 420] on span at bounding box center [633, 425] width 1105 height 27
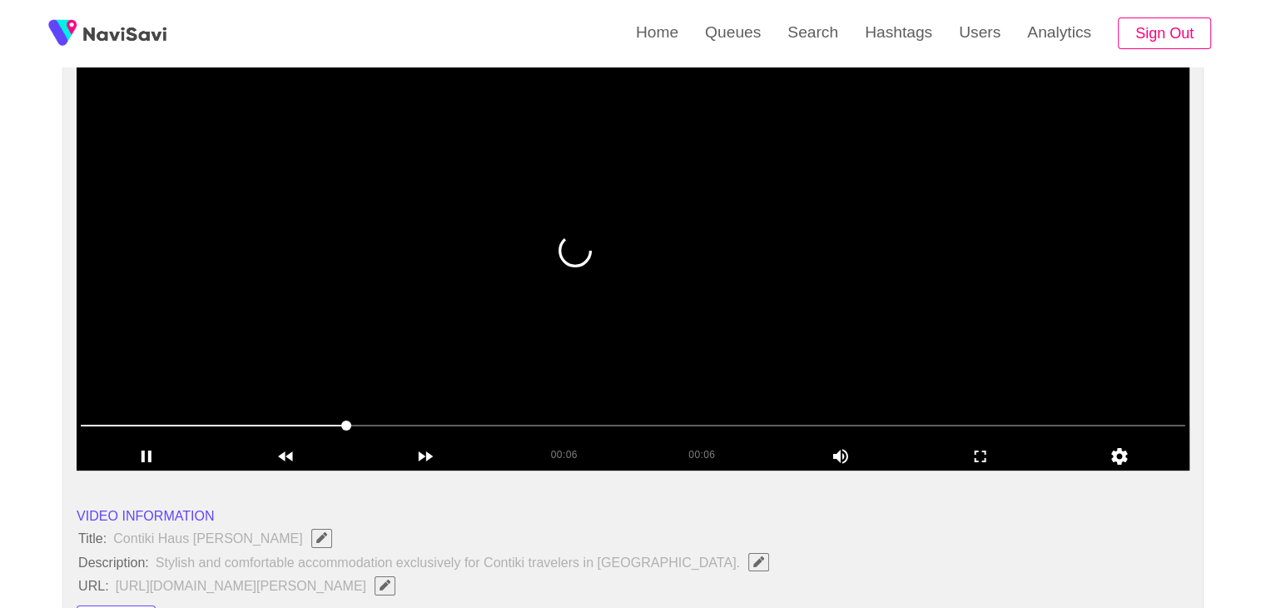
click at [611, 372] on video at bounding box center [633, 262] width 1113 height 416
click at [697, 370] on video at bounding box center [633, 262] width 1113 height 416
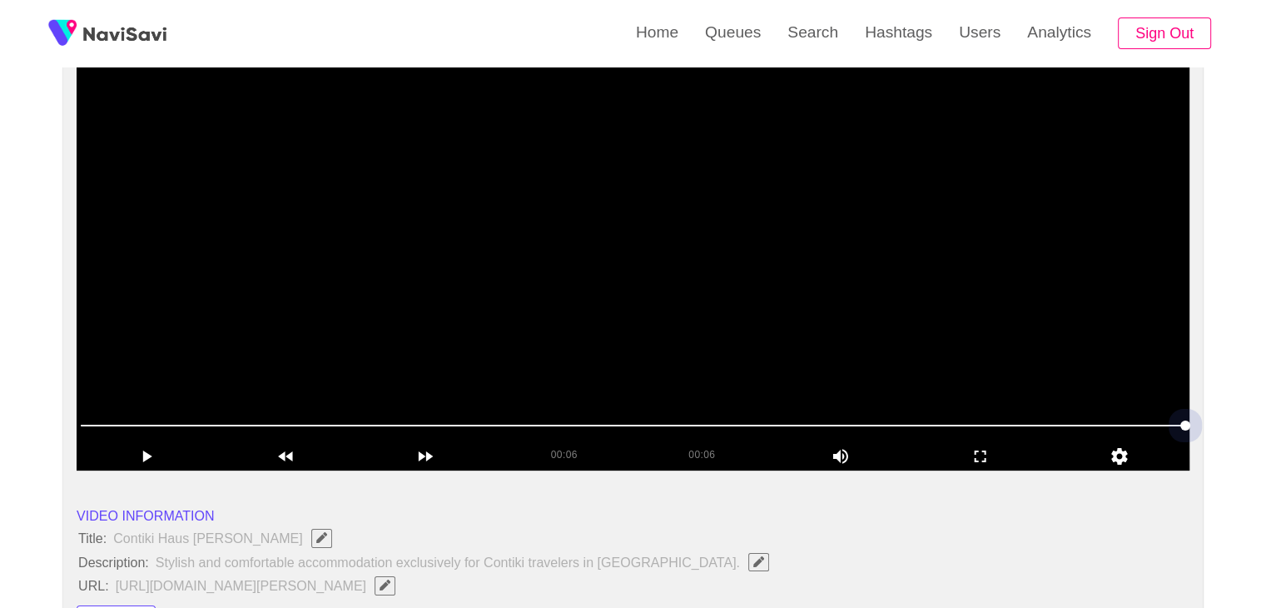
drag, startPoint x: 524, startPoint y: 404, endPoint x: 396, endPoint y: 384, distance: 128.9
click at [485, 396] on section "00:06 00:06 Picture In Picture 1 Error: Failed to load Video" at bounding box center [633, 262] width 1113 height 416
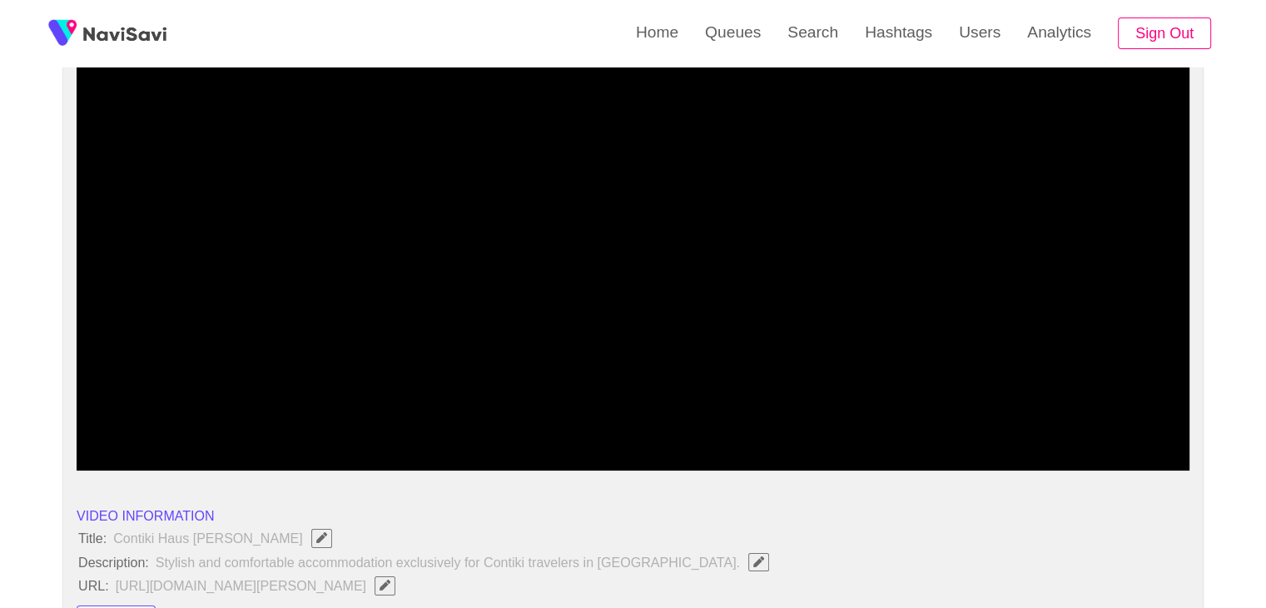
drag, startPoint x: 211, startPoint y: 425, endPoint x: 182, endPoint y: 426, distance: 29.2
click at [182, 426] on span at bounding box center [633, 425] width 1105 height 27
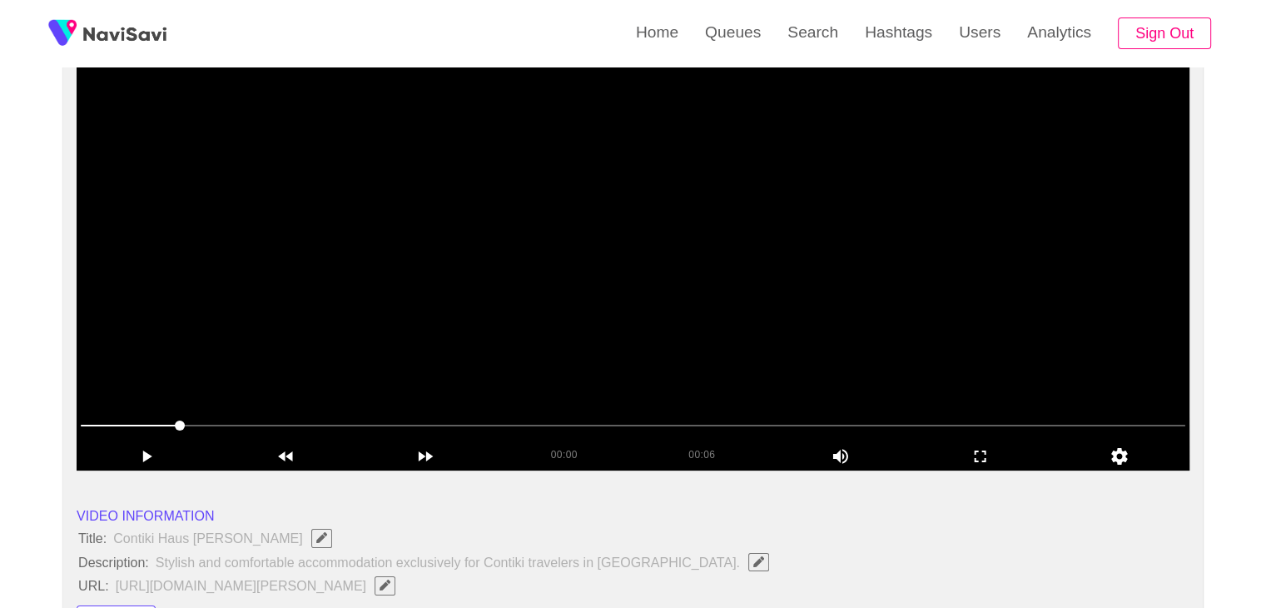
click at [554, 374] on video at bounding box center [633, 262] width 1113 height 416
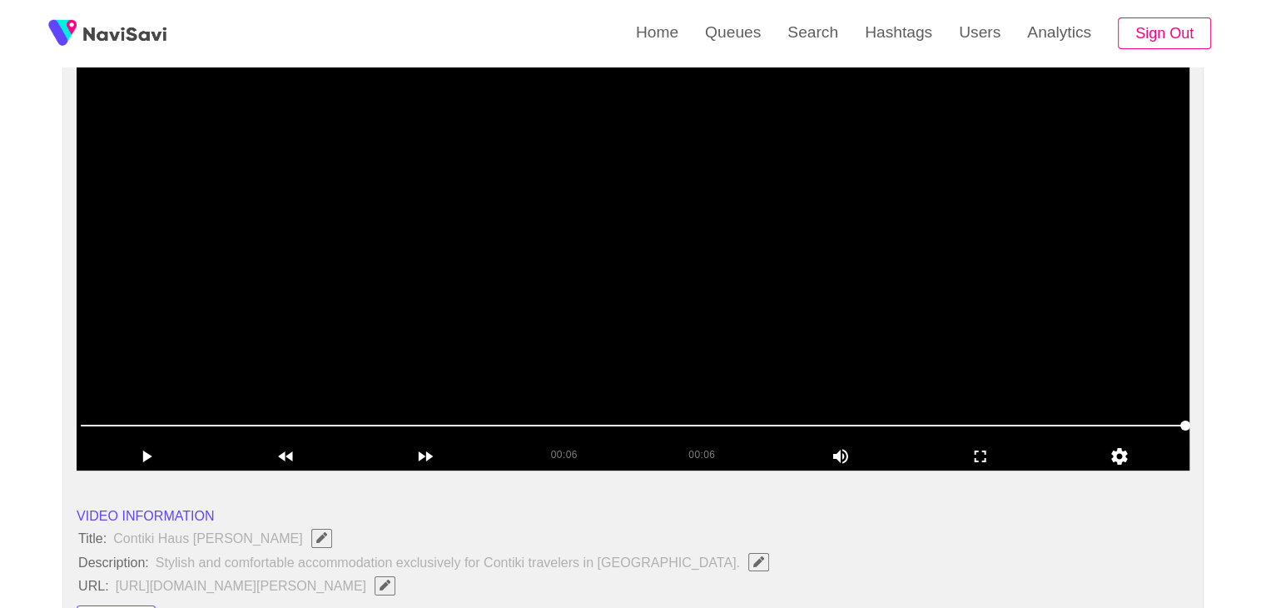
drag, startPoint x: 639, startPoint y: 331, endPoint x: 623, endPoint y: 327, distance: 17.2
click at [628, 327] on video at bounding box center [633, 262] width 1113 height 416
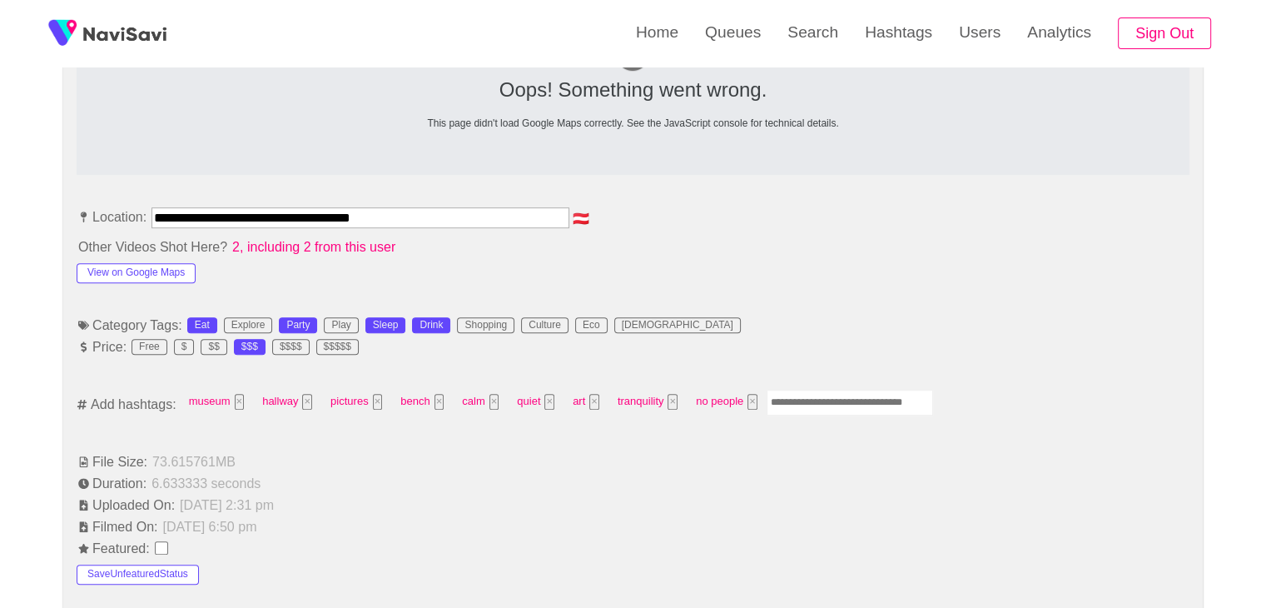
scroll to position [832, 0]
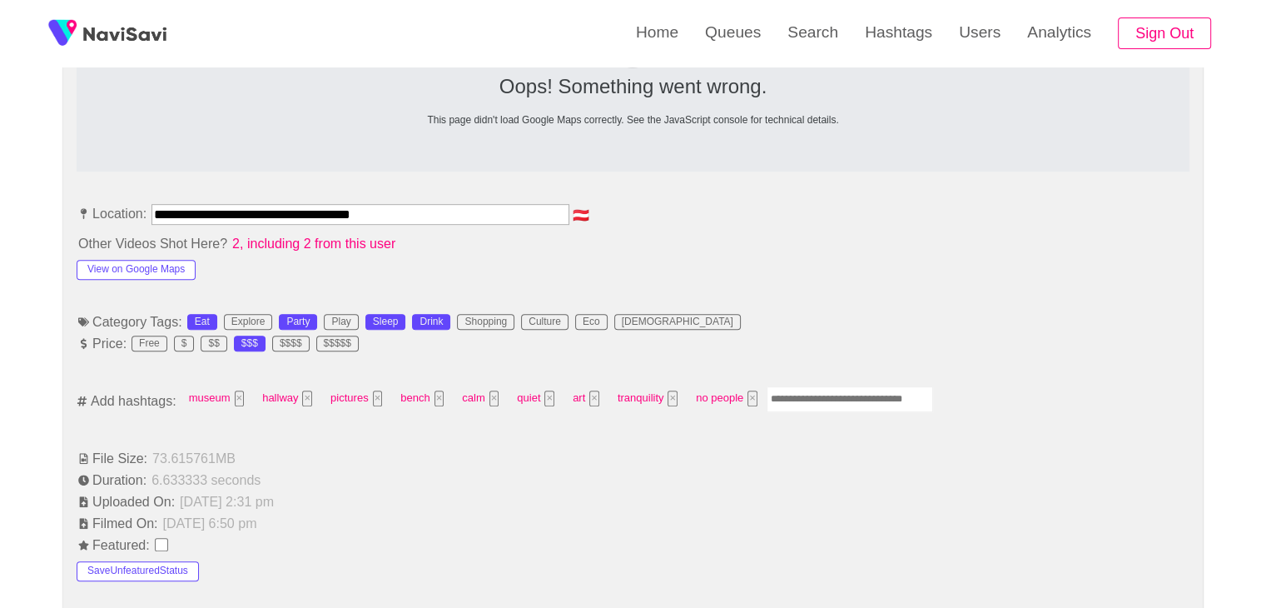
click at [836, 390] on input "Enter tag here and press return" at bounding box center [850, 399] width 166 height 26
type input "*********"
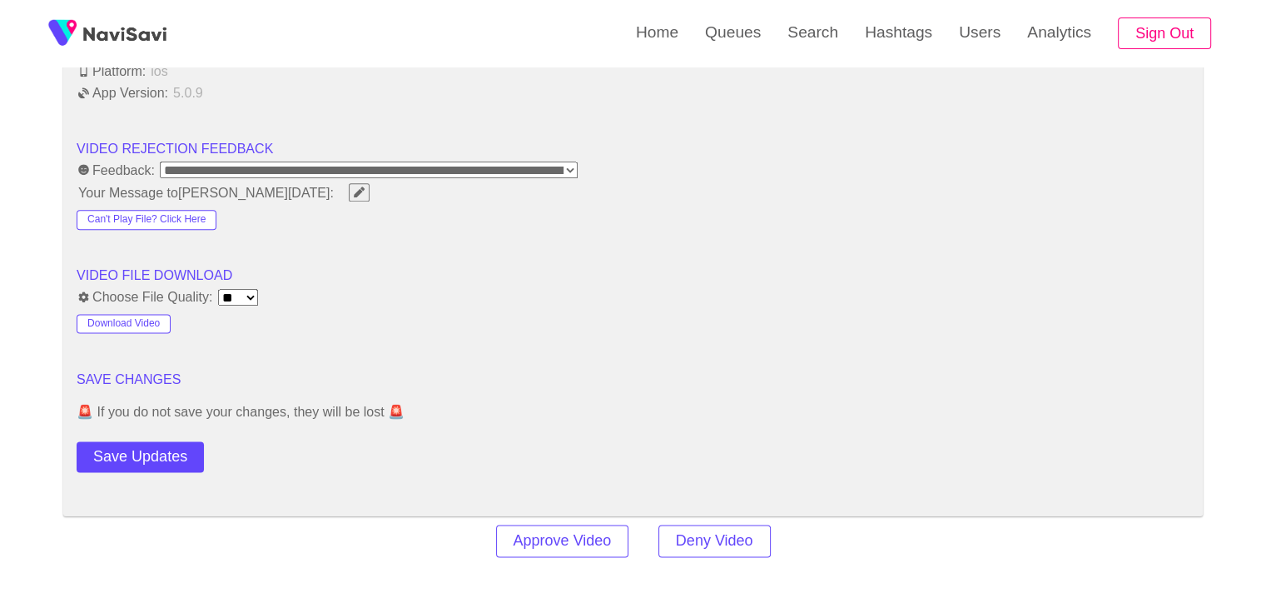
scroll to position [2081, 0]
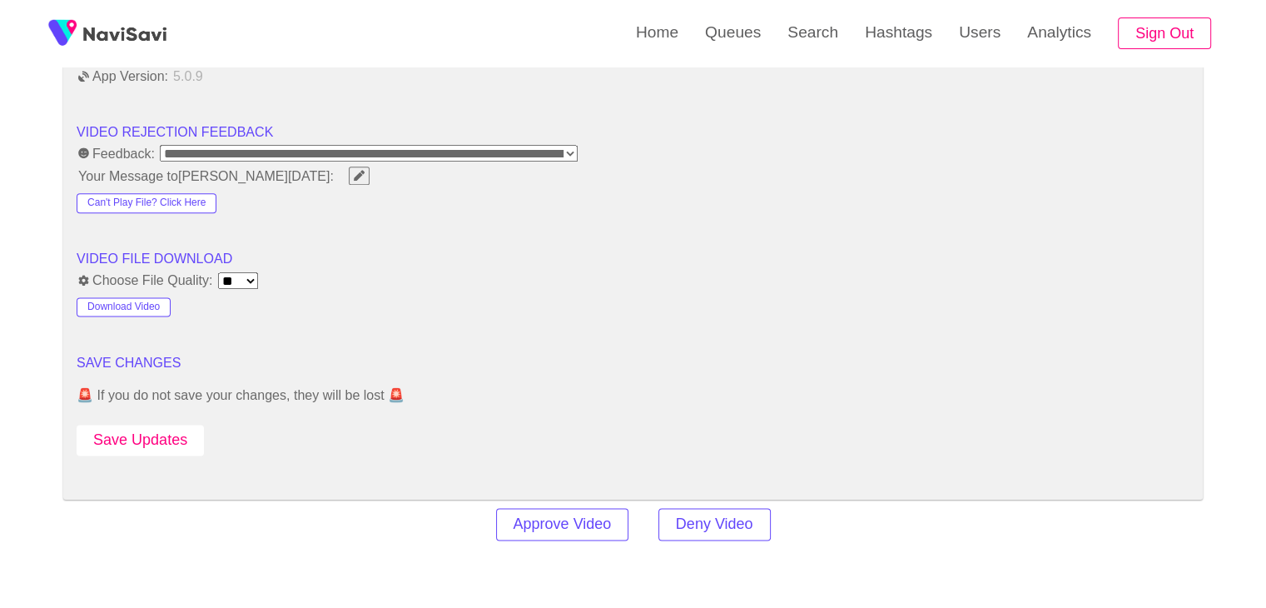
click at [156, 436] on button "Save Updates" at bounding box center [140, 440] width 127 height 31
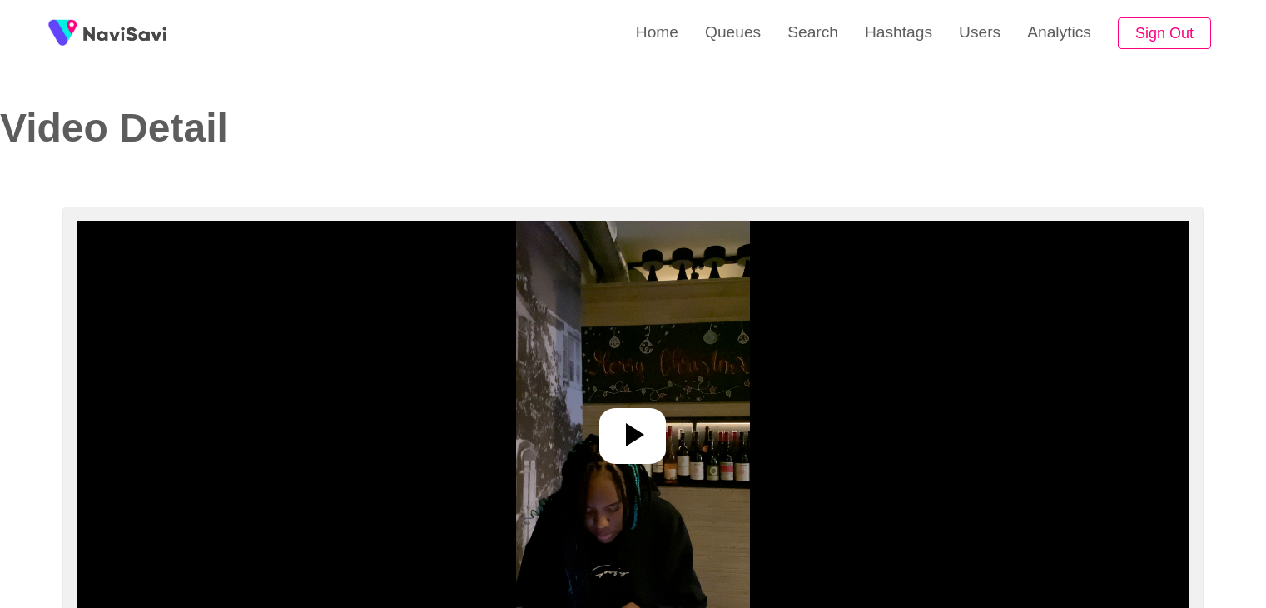
select select "**********"
select select "**"
click at [663, 426] on div at bounding box center [632, 436] width 67 height 56
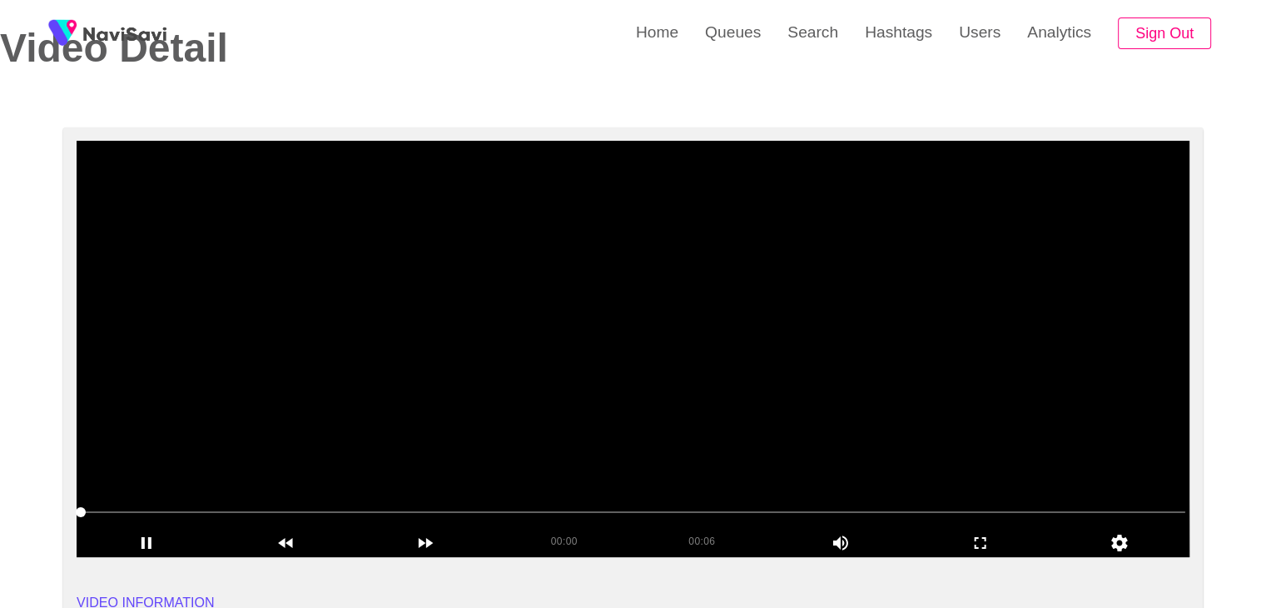
scroll to position [83, 0]
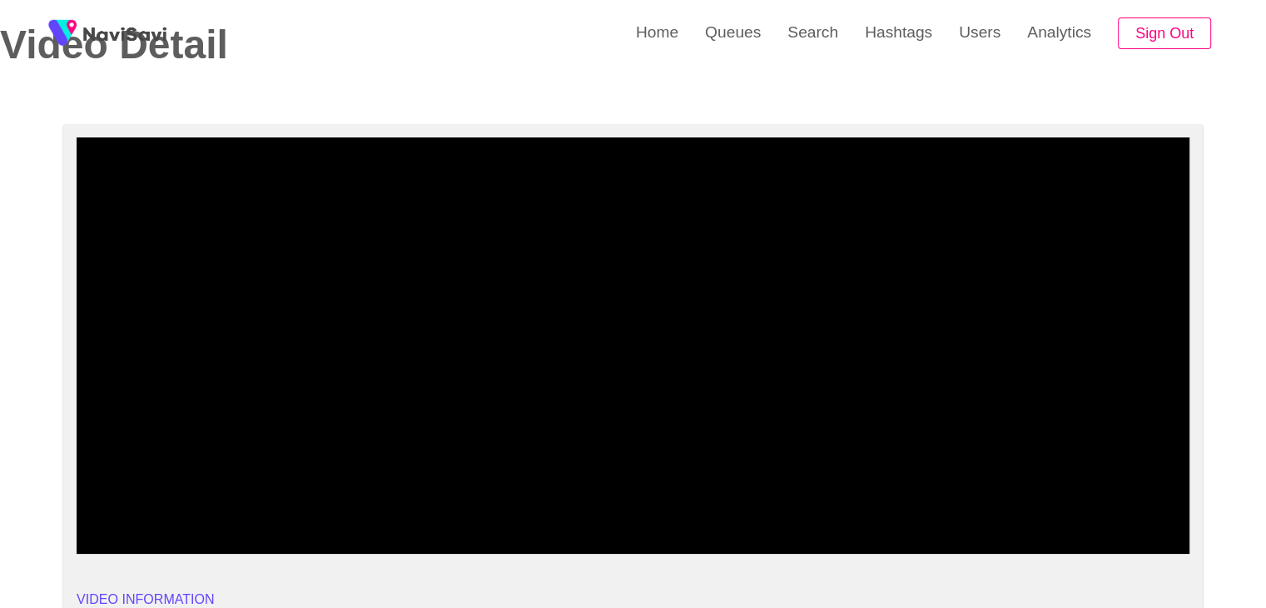
drag, startPoint x: 94, startPoint y: 513, endPoint x: 37, endPoint y: 500, distance: 58.8
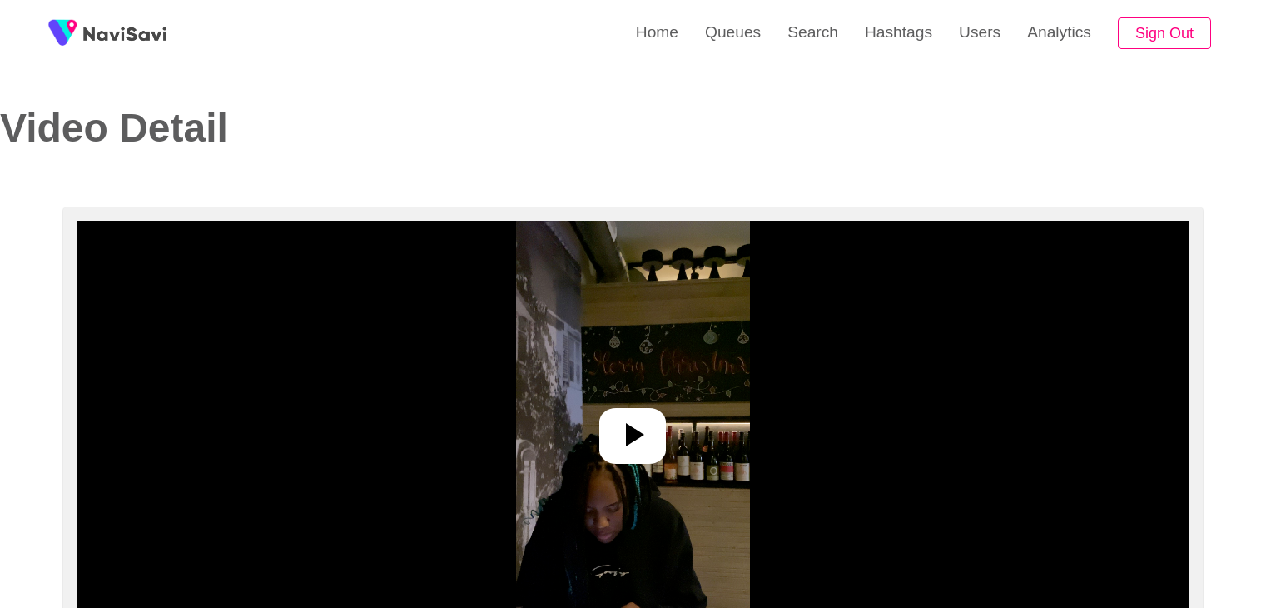
select select "**"
click at [650, 416] on icon at bounding box center [633, 435] width 40 height 40
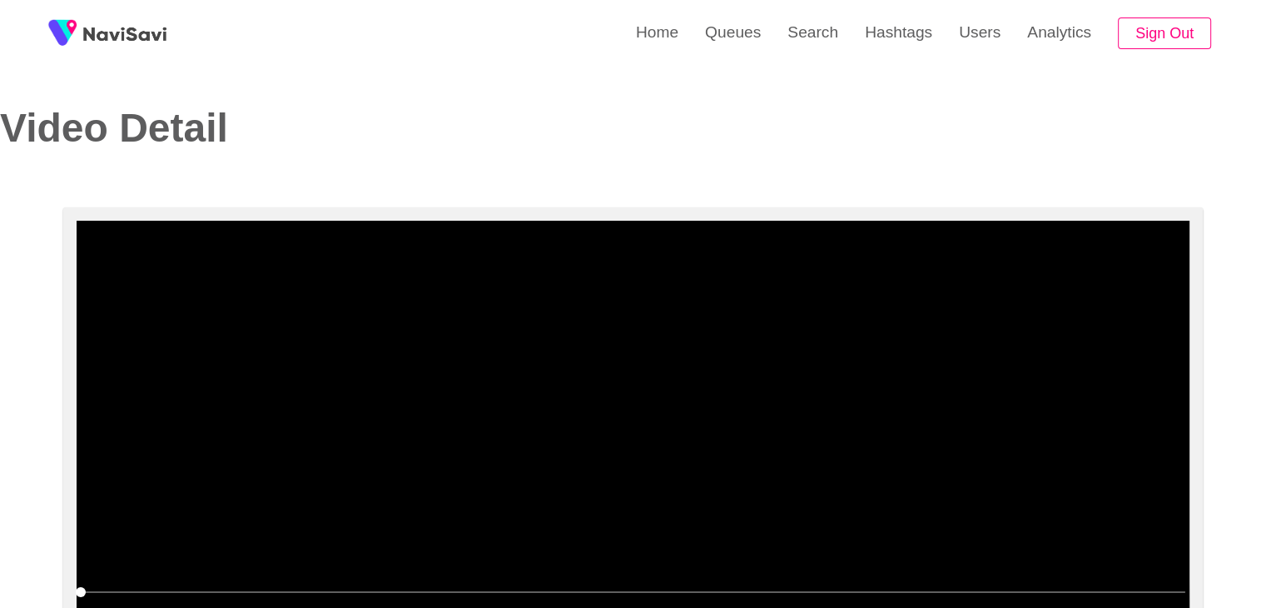
select select "**********"
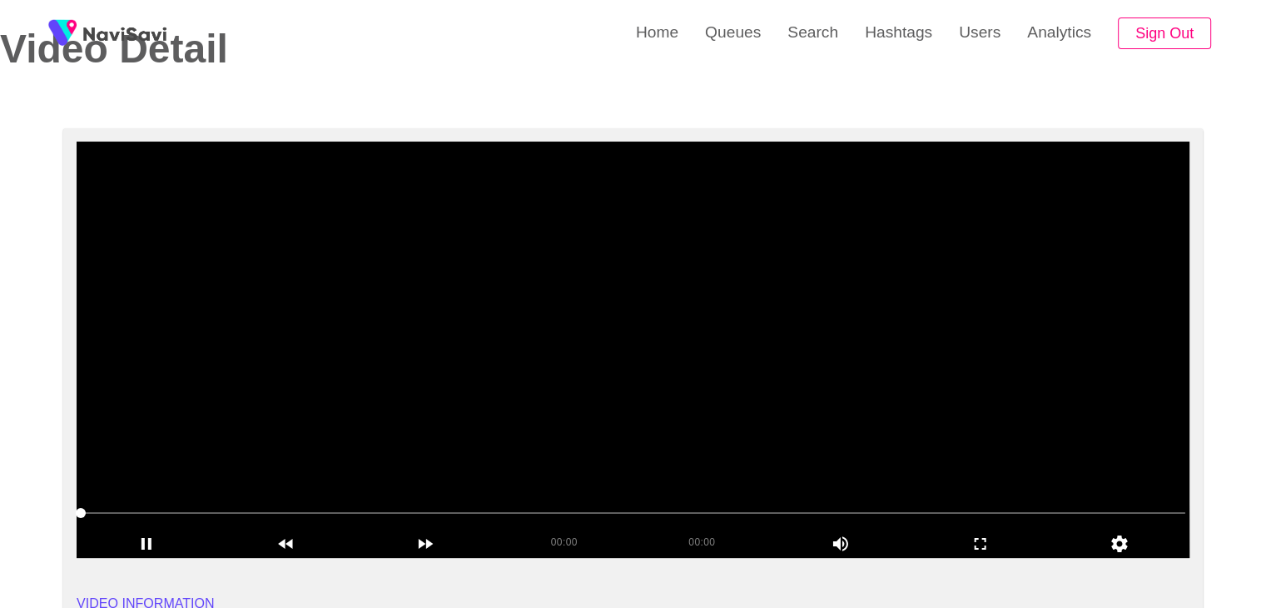
scroll to position [83, 0]
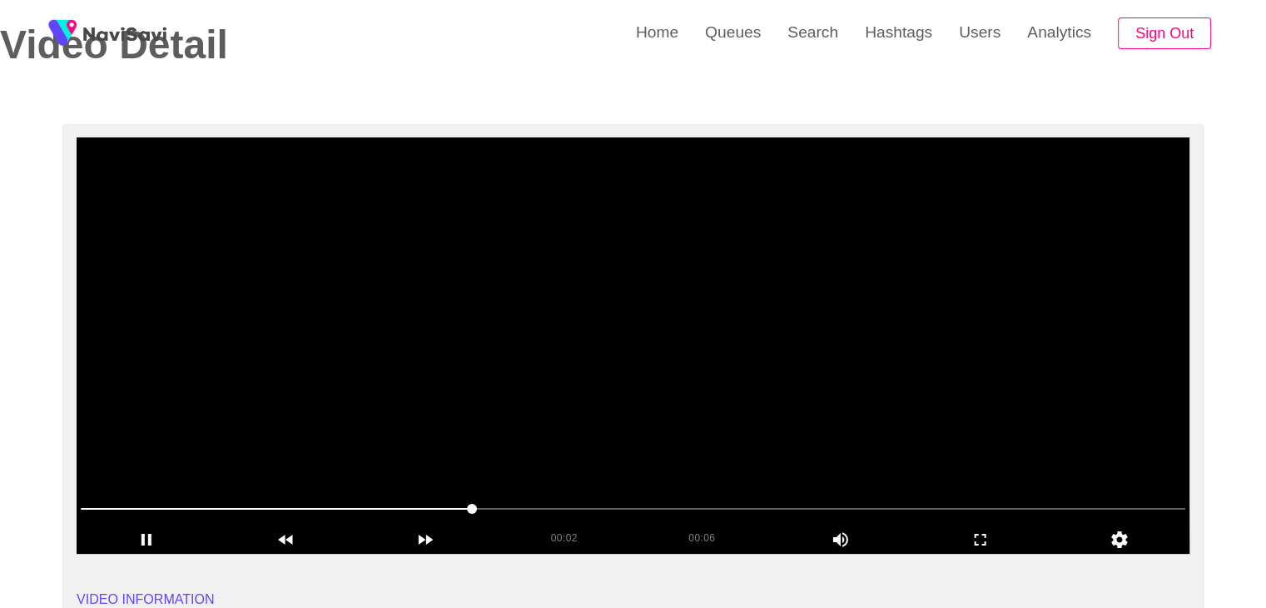
click at [340, 504] on span at bounding box center [633, 508] width 1105 height 27
click at [460, 462] on video at bounding box center [633, 345] width 1113 height 416
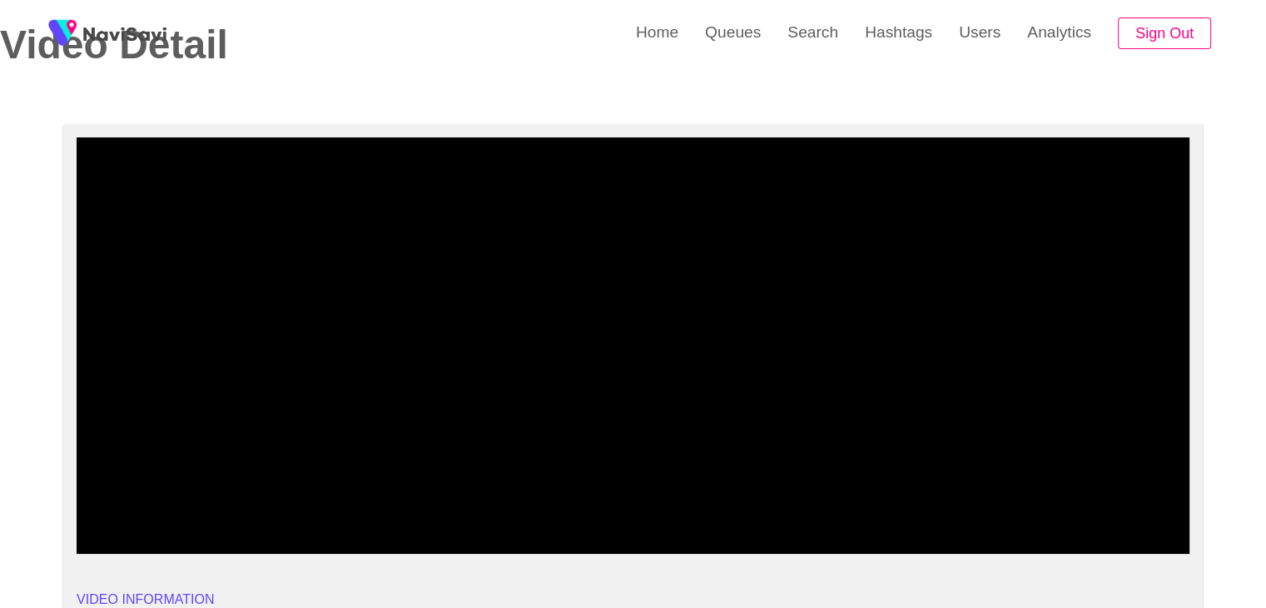
drag, startPoint x: 117, startPoint y: 475, endPoint x: 41, endPoint y: 454, distance: 78.8
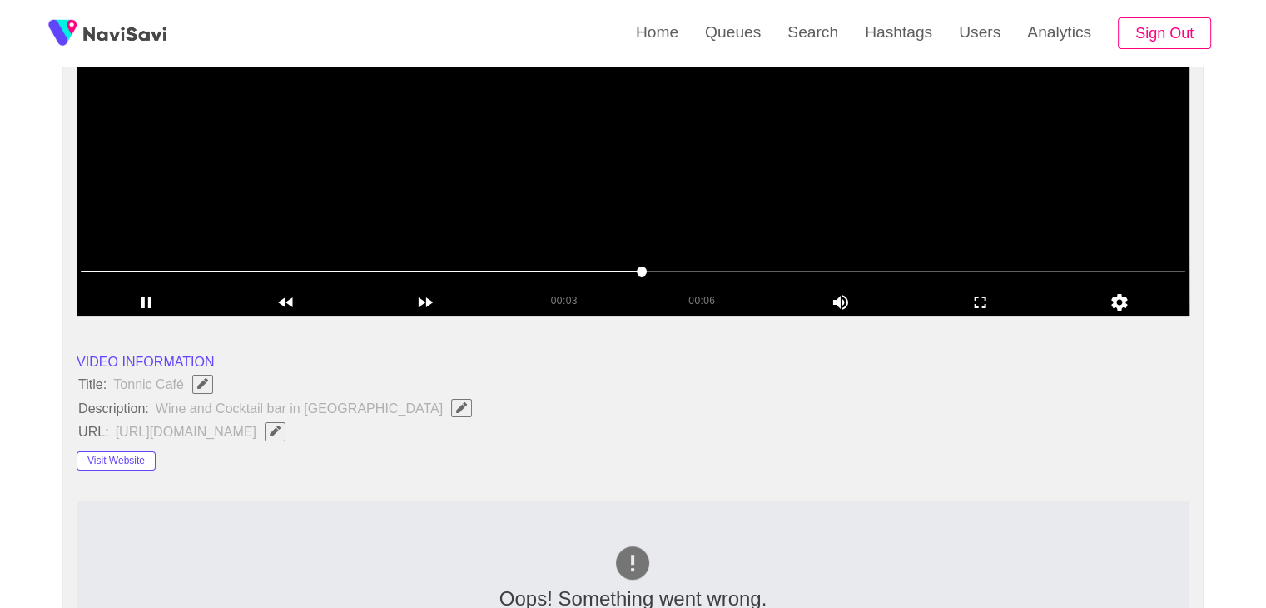
scroll to position [333, 0]
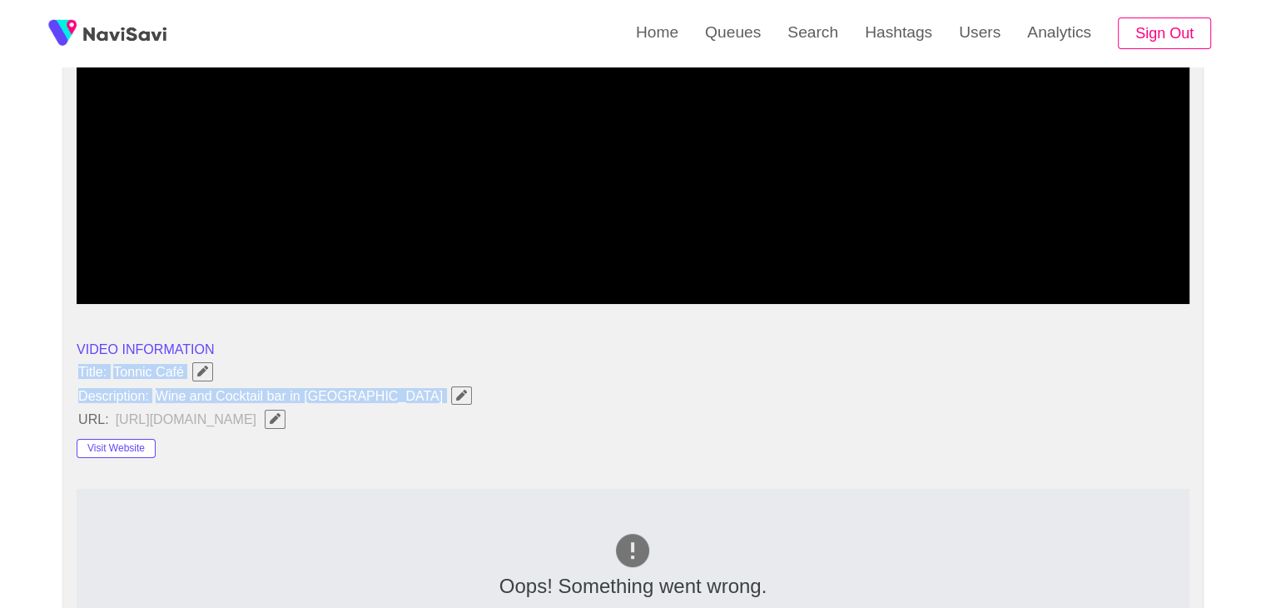
drag, startPoint x: 77, startPoint y: 367, endPoint x: 359, endPoint y: 397, distance: 283.8
copy ul "Title: Tonnic Café Description: Wine and Cocktail bar in [GEOGRAPHIC_DATA]"
click at [456, 397] on icon "Edit Field" at bounding box center [461, 395] width 11 height 11
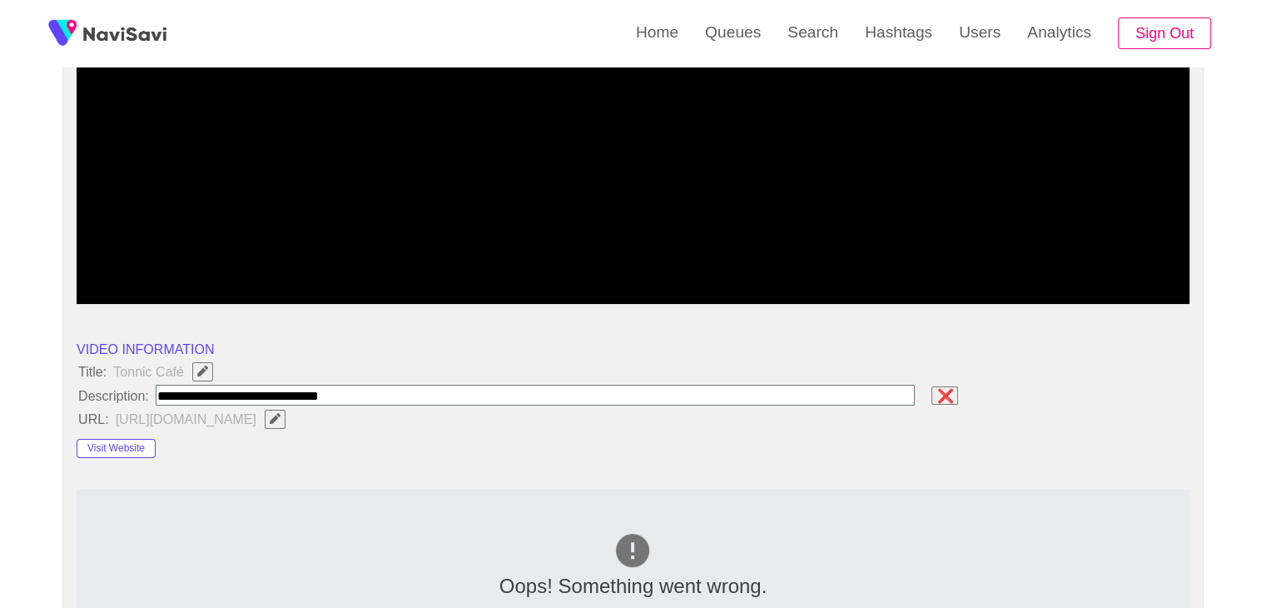
type input "**********"
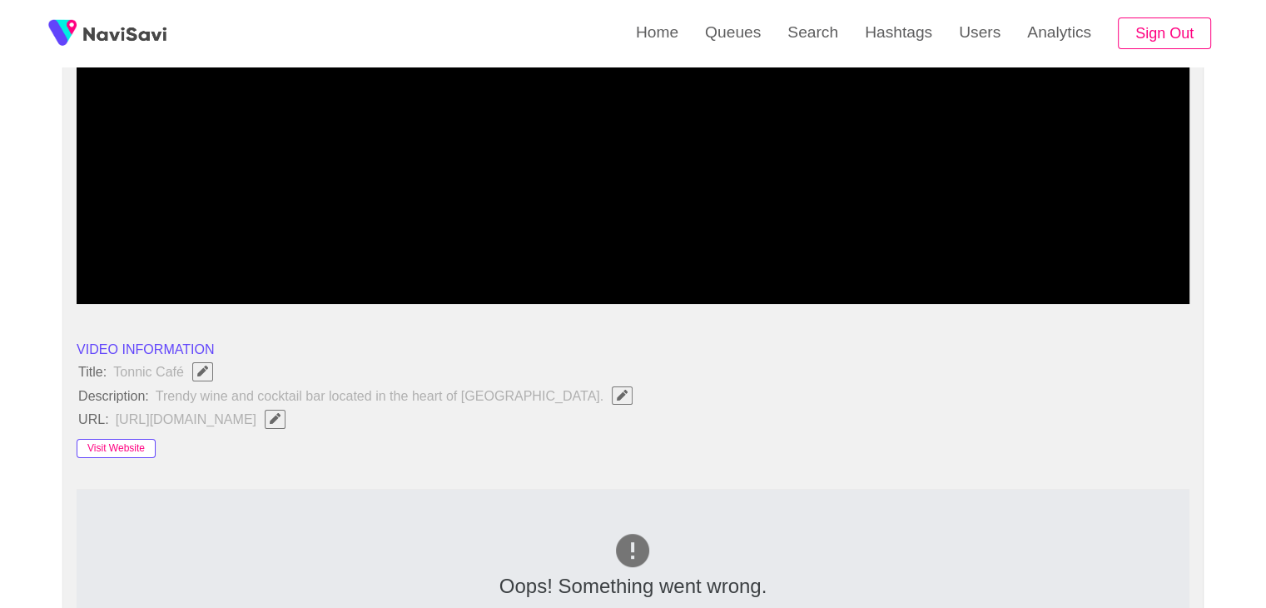
click at [151, 450] on button "Visit Website" at bounding box center [116, 449] width 79 height 20
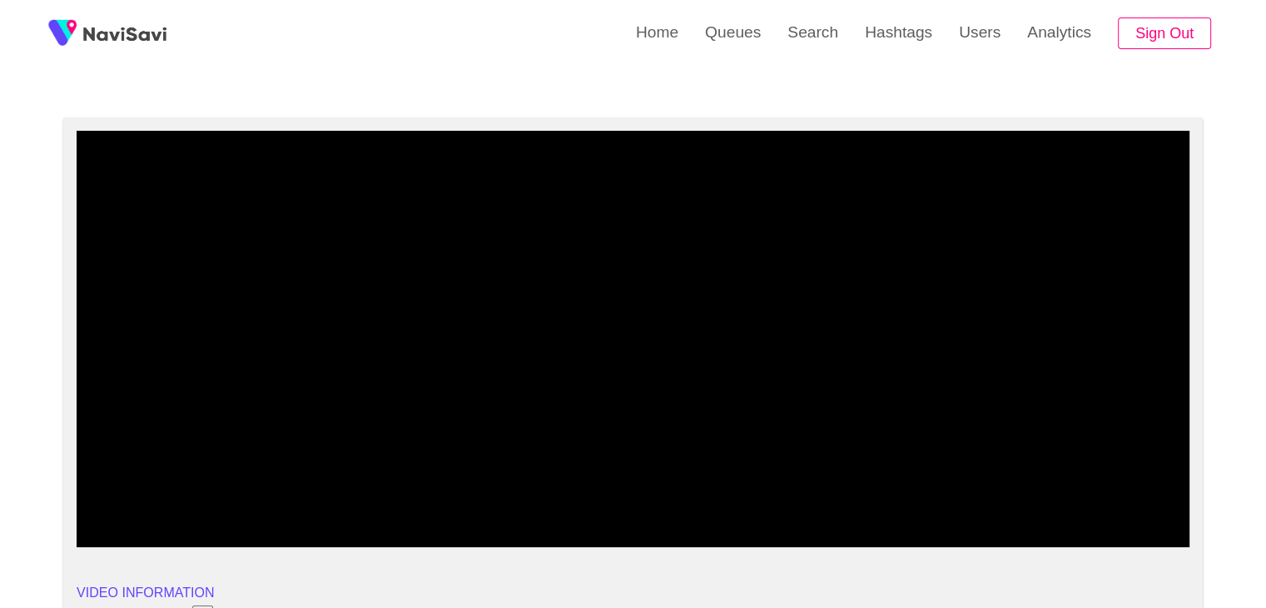
scroll to position [83, 0]
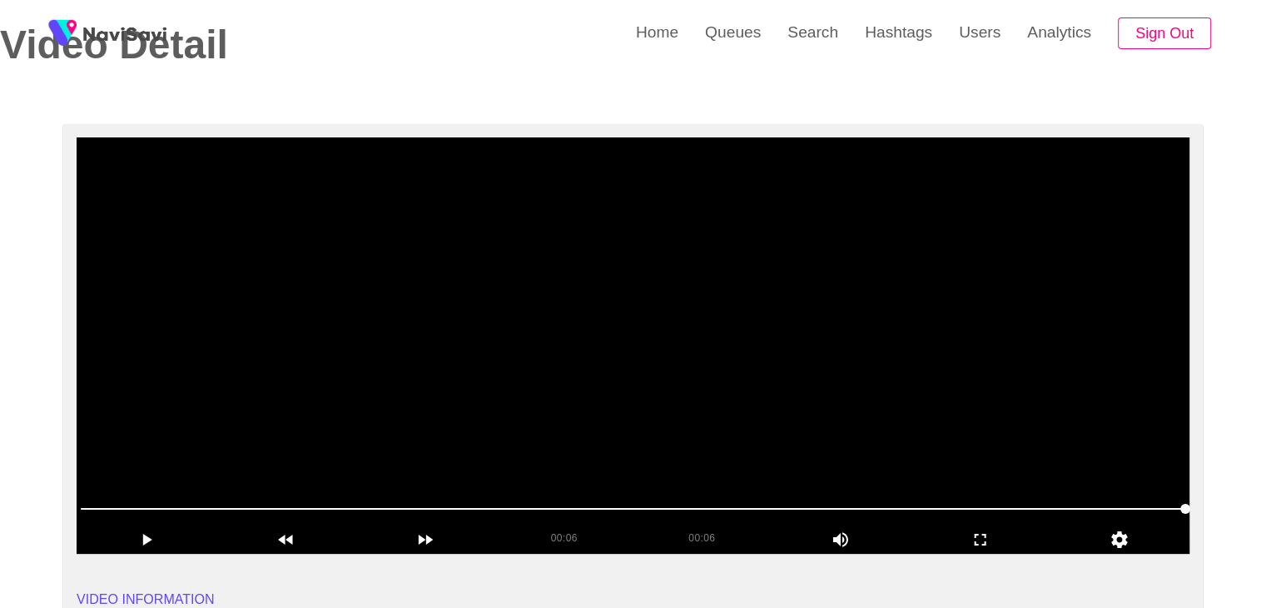
click at [733, 331] on video at bounding box center [633, 345] width 1113 height 416
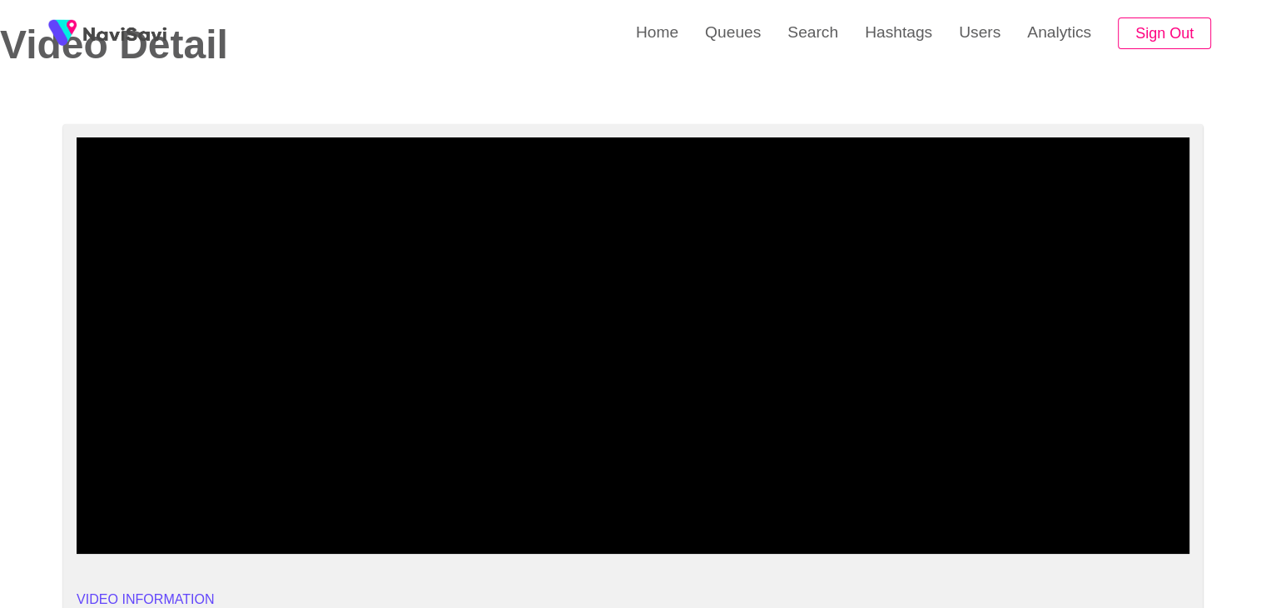
click at [992, 541] on icon "add" at bounding box center [980, 539] width 138 height 20
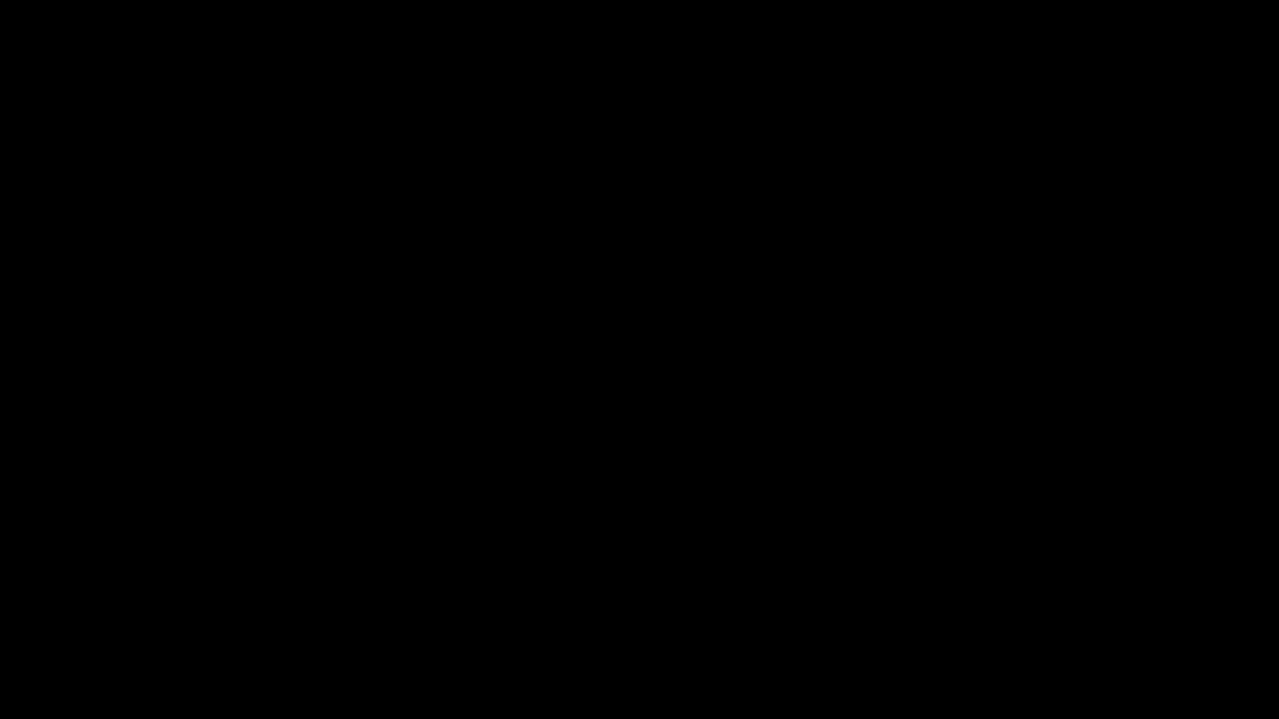
click at [1018, 607] on icon "add" at bounding box center [1038, 704] width 159 height 20
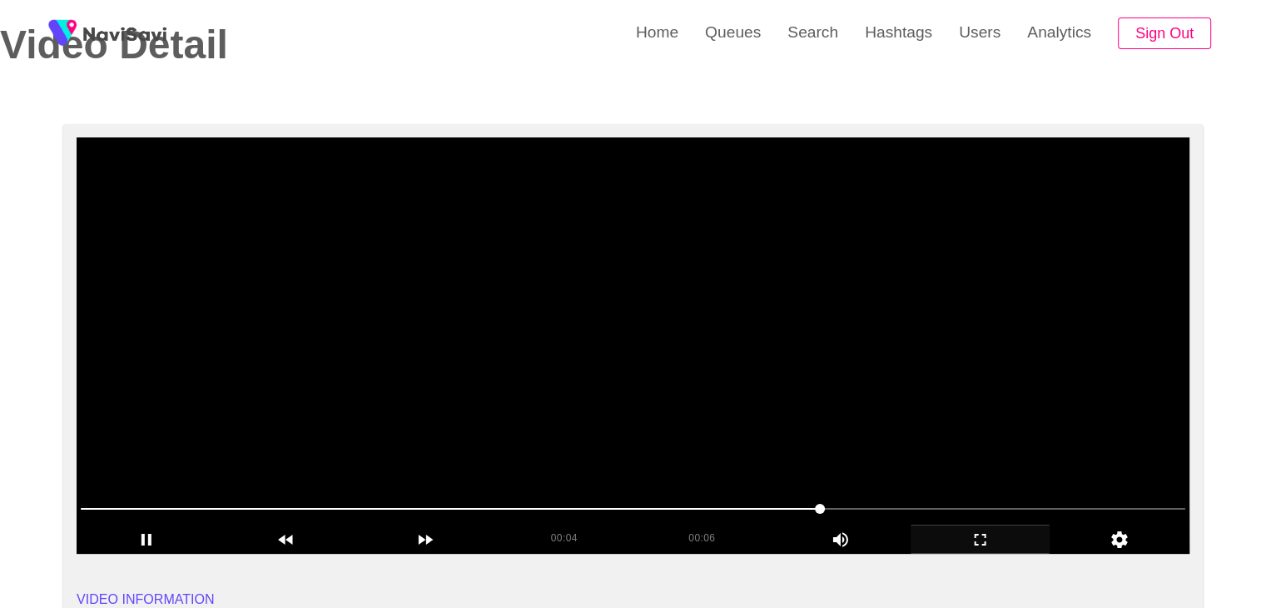
click at [707, 365] on video at bounding box center [633, 345] width 1113 height 416
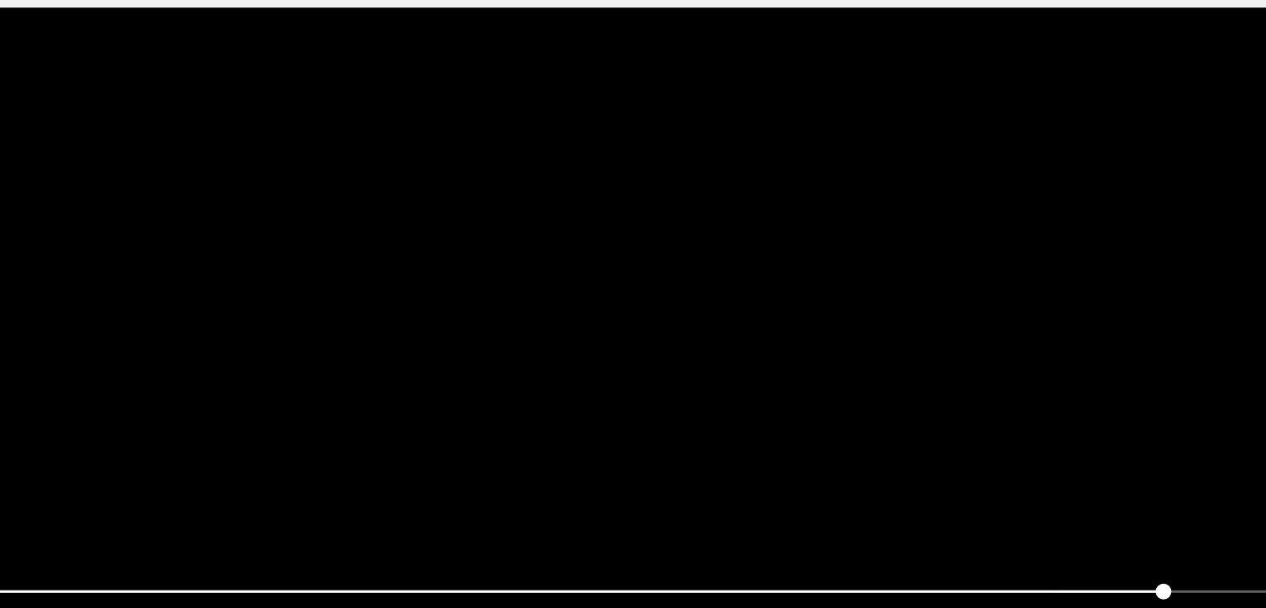
click at [707, 365] on video at bounding box center [633, 345] width 1113 height 416
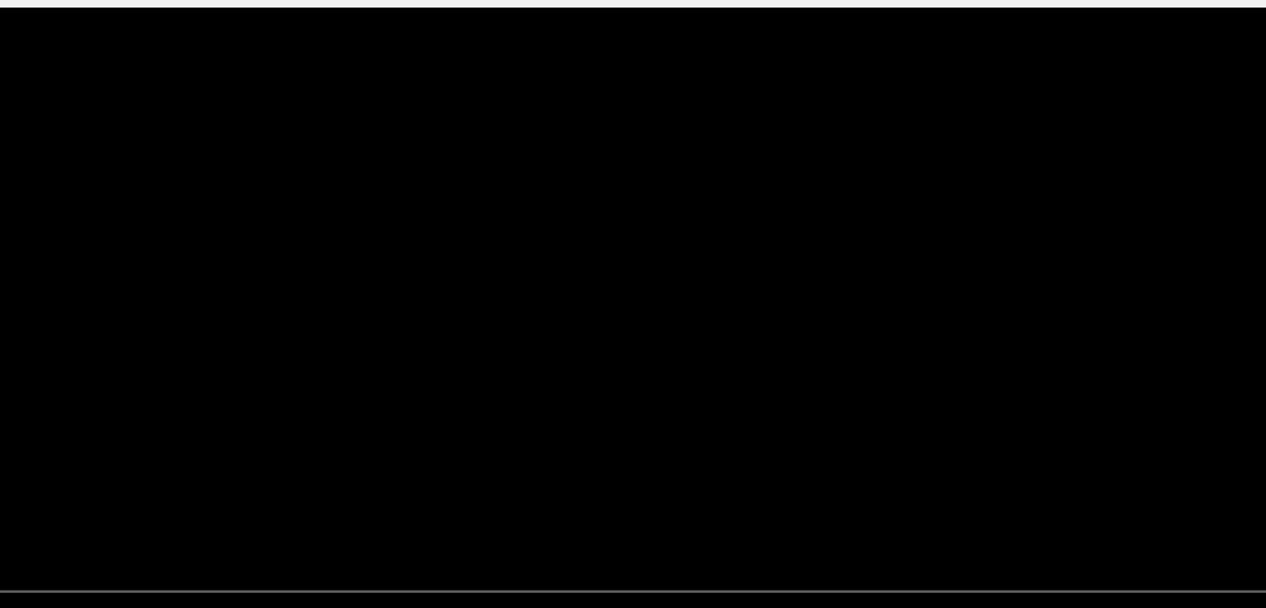
click at [707, 365] on video at bounding box center [633, 345] width 1113 height 416
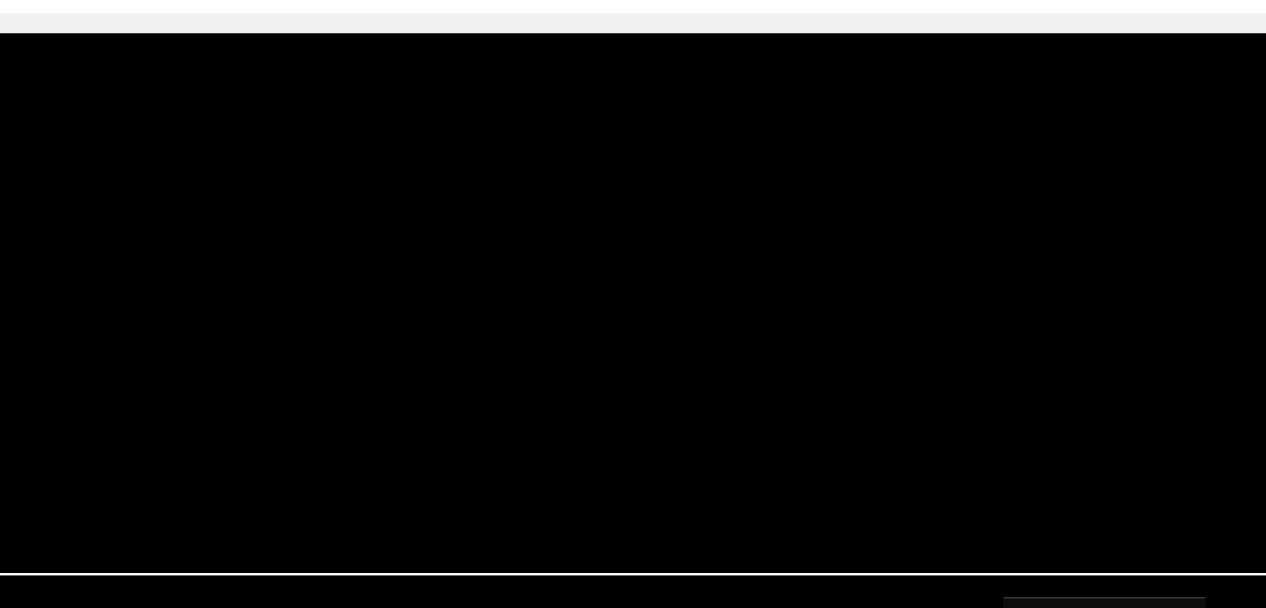
click at [707, 365] on video at bounding box center [633, 345] width 1113 height 416
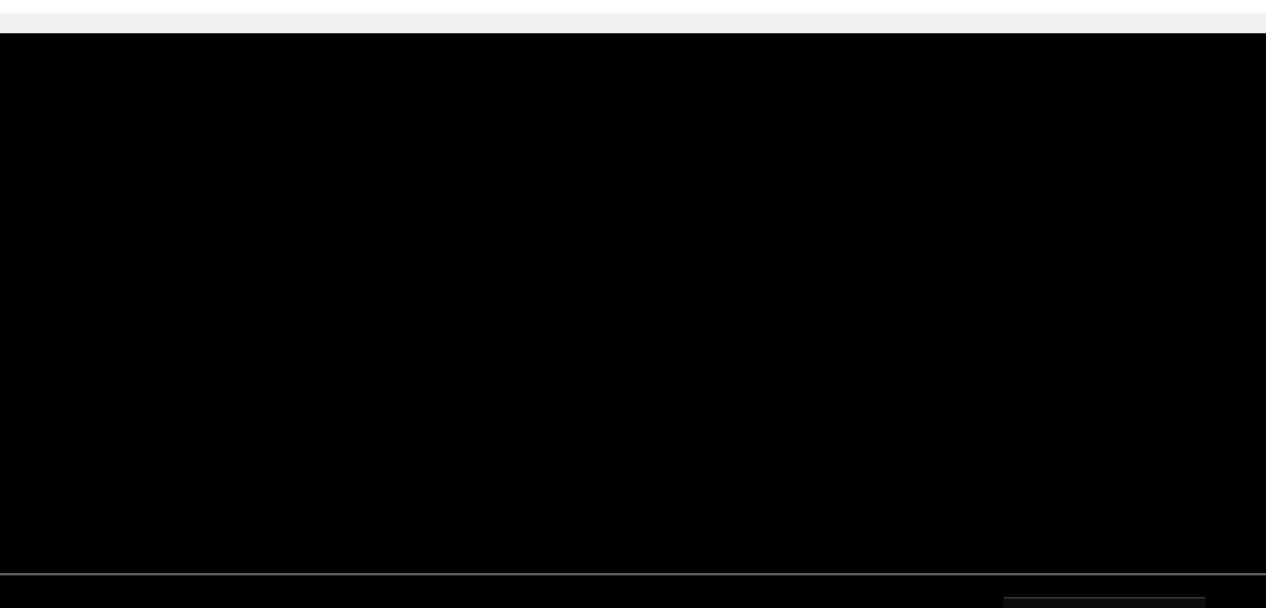
click at [707, 365] on video at bounding box center [633, 345] width 1113 height 416
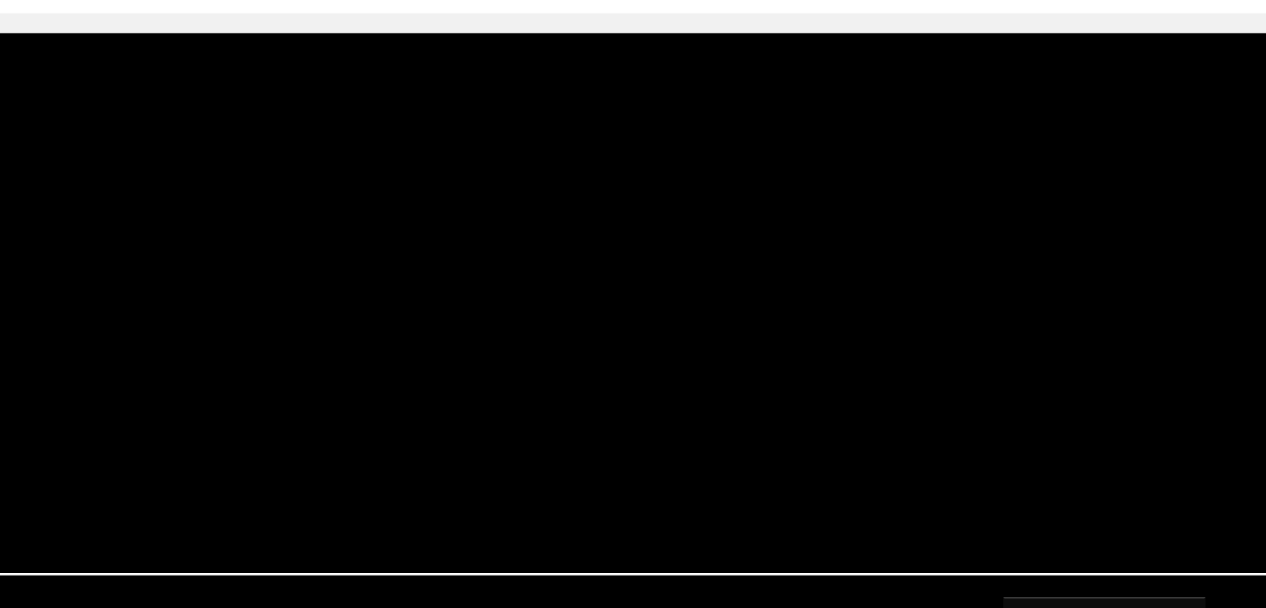
click at [707, 365] on video at bounding box center [633, 345] width 1113 height 416
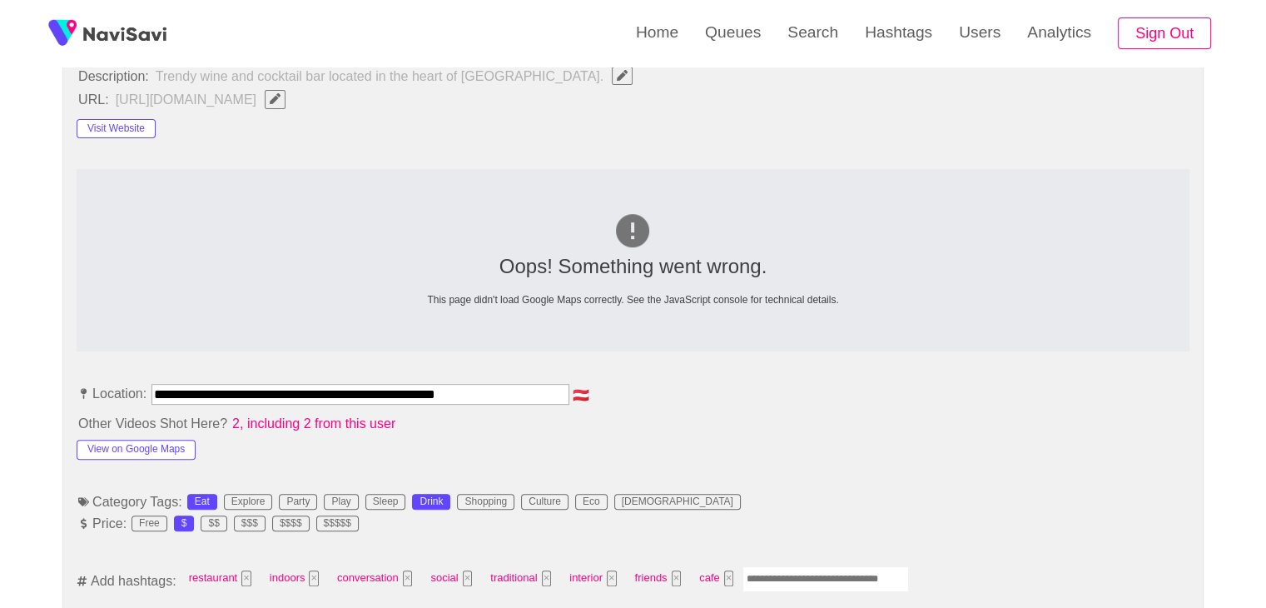
scroll to position [902, 0]
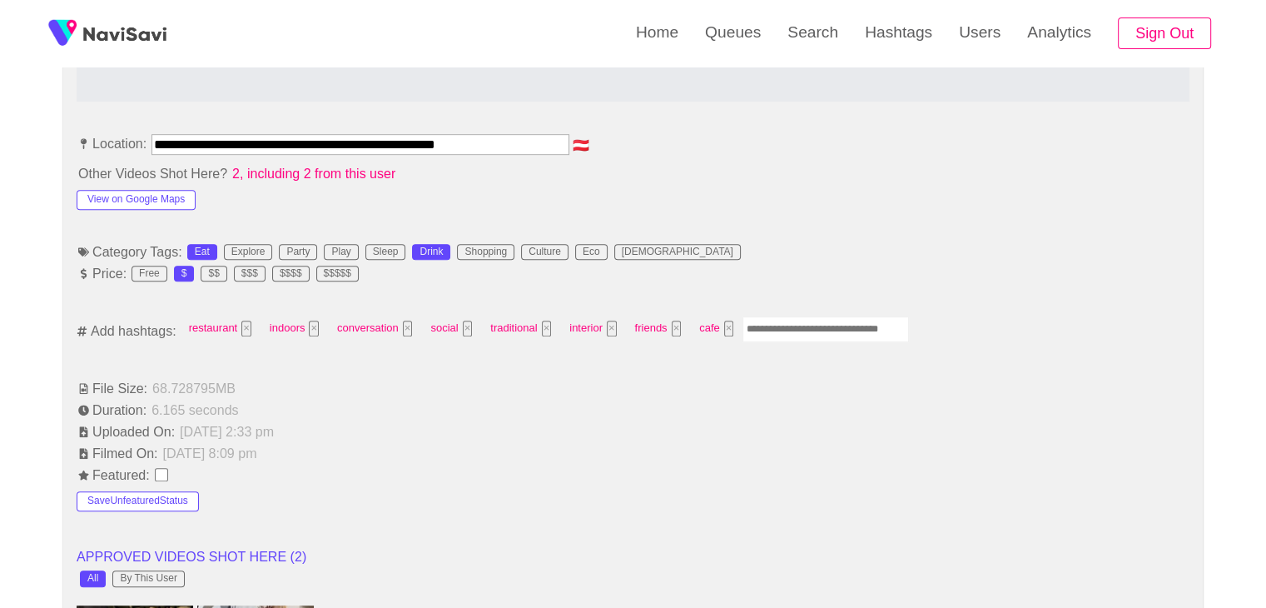
click at [796, 335] on input "Enter tag here and press return" at bounding box center [825, 329] width 166 height 26
type input "*********"
type input "****"
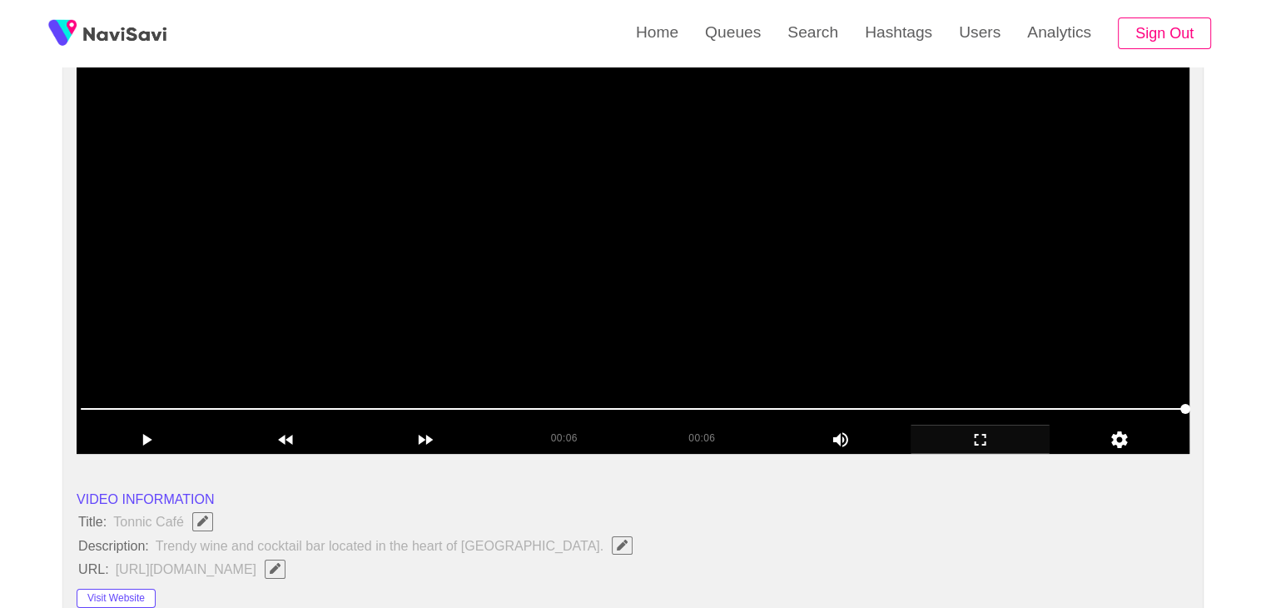
scroll to position [166, 0]
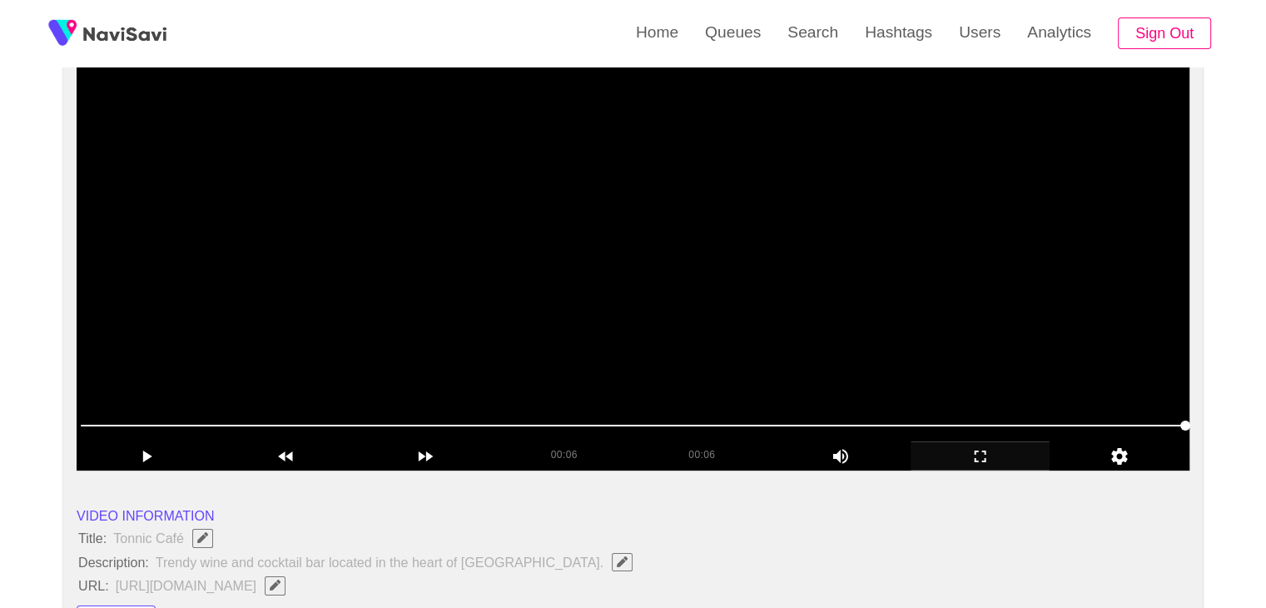
click at [662, 368] on video at bounding box center [633, 262] width 1113 height 416
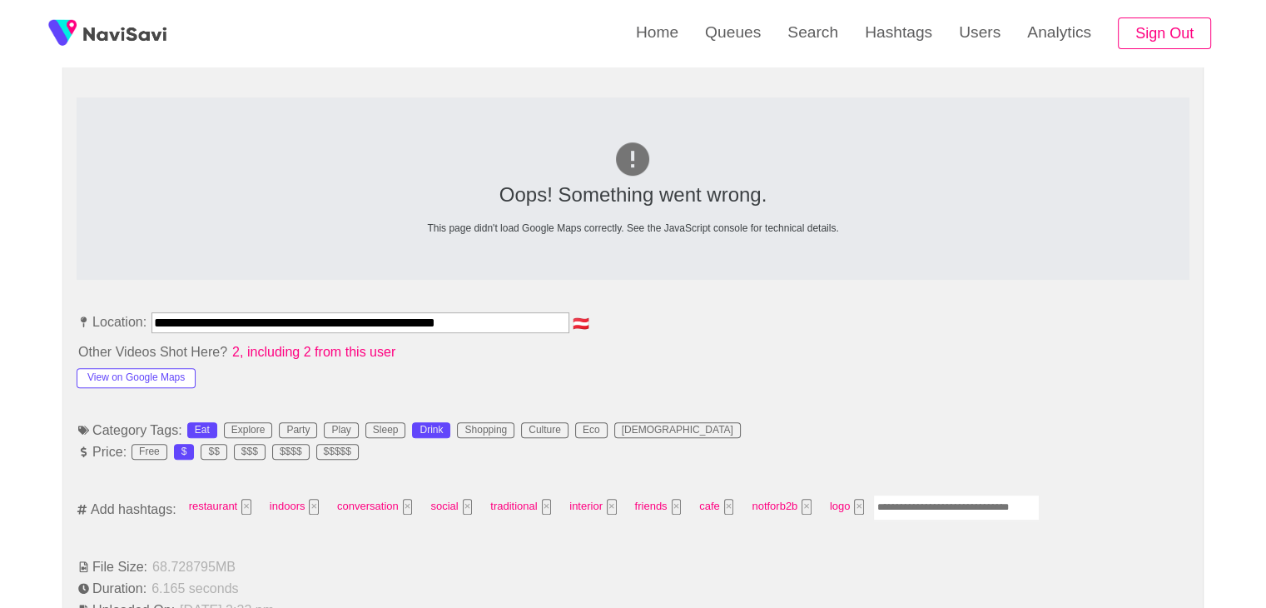
scroll to position [749, 0]
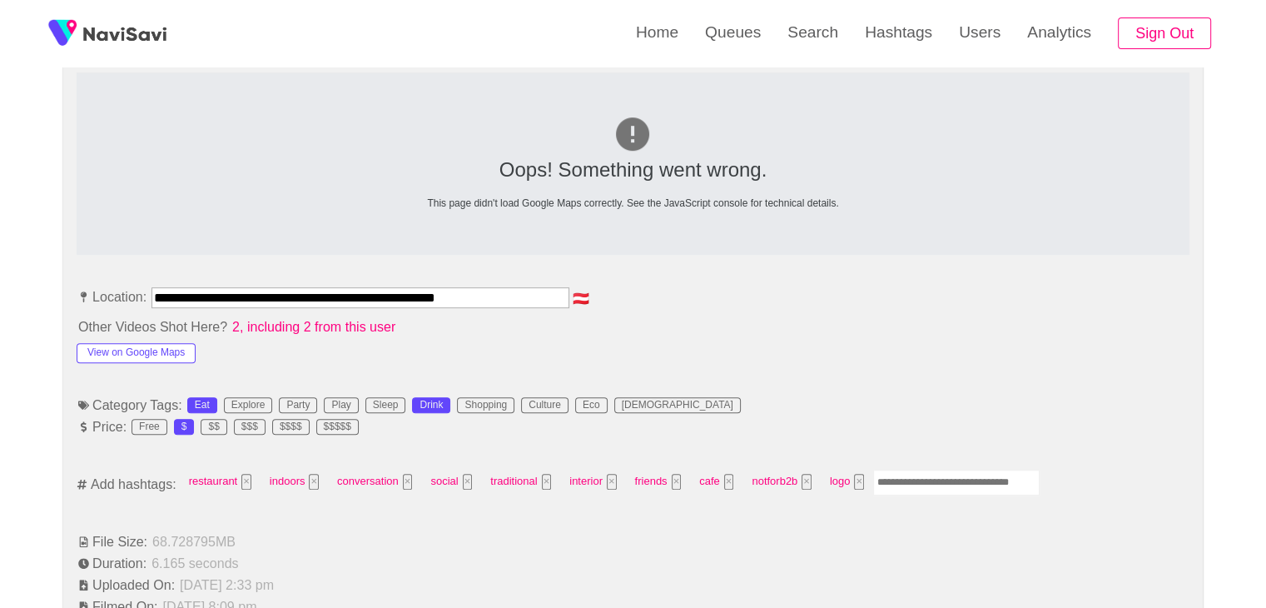
click at [909, 474] on input "Enter tag here and press return" at bounding box center [956, 482] width 166 height 26
type input "****"
click at [123, 346] on button "View on Google Maps" at bounding box center [136, 353] width 119 height 20
click at [992, 477] on input "Enter tag here and press return" at bounding box center [1010, 482] width 166 height 26
type input "***"
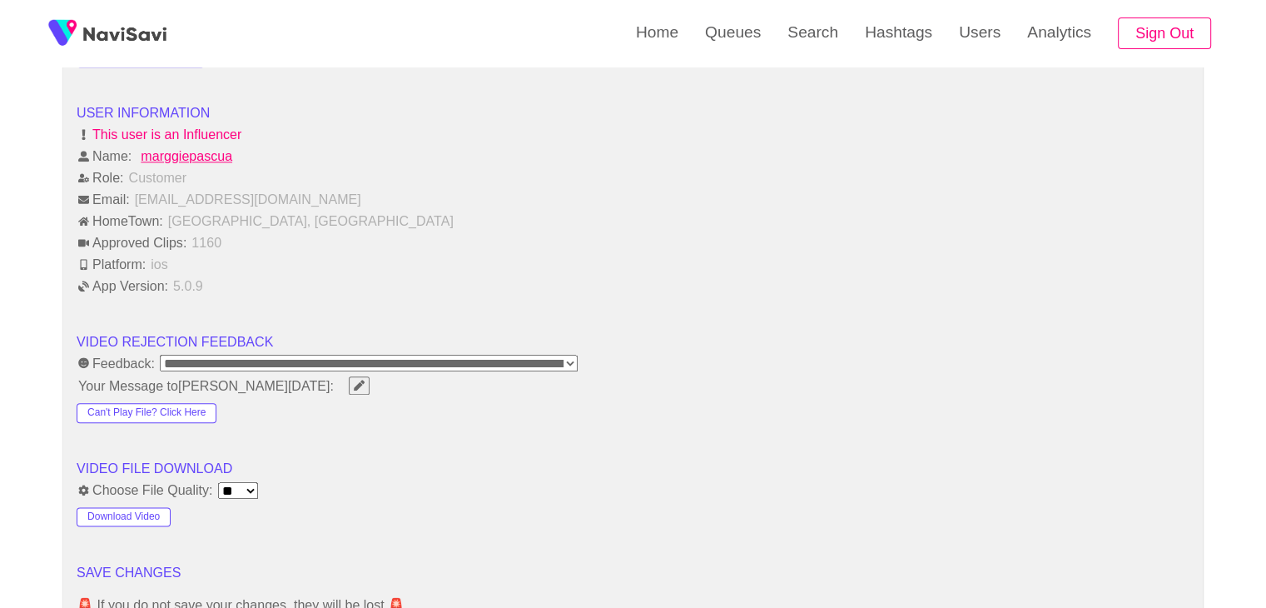
scroll to position [2081, 0]
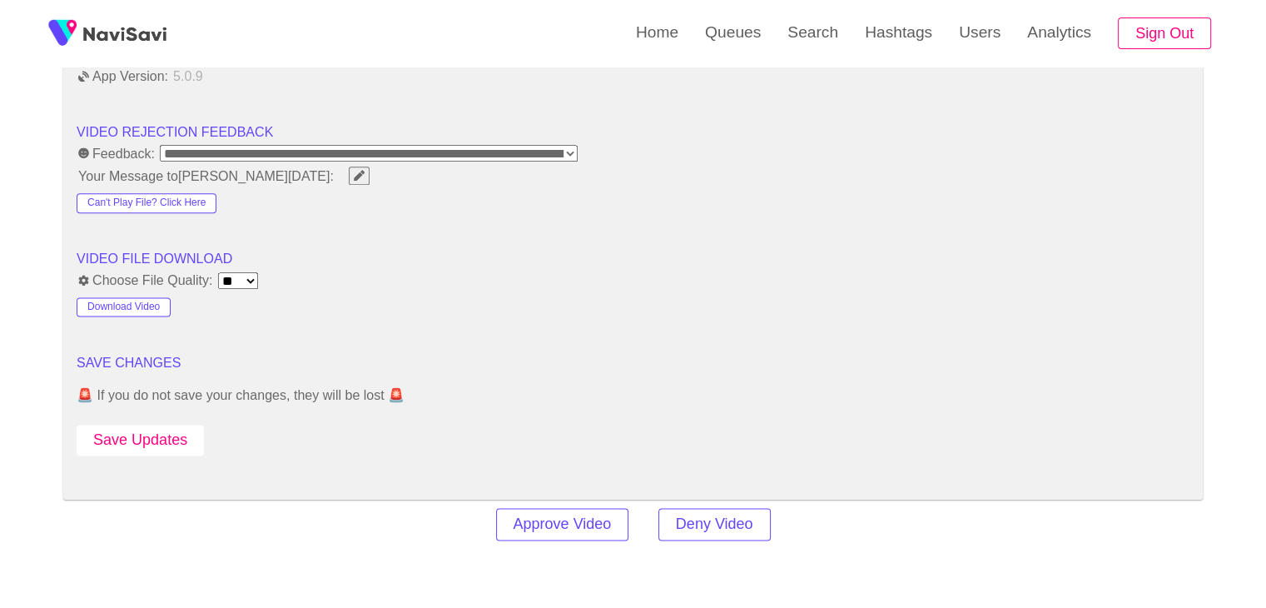
click at [158, 434] on button "Save Updates" at bounding box center [140, 440] width 127 height 31
click at [164, 427] on button "Save Updates" at bounding box center [140, 440] width 127 height 31
